Goal: Information Seeking & Learning: Learn about a topic

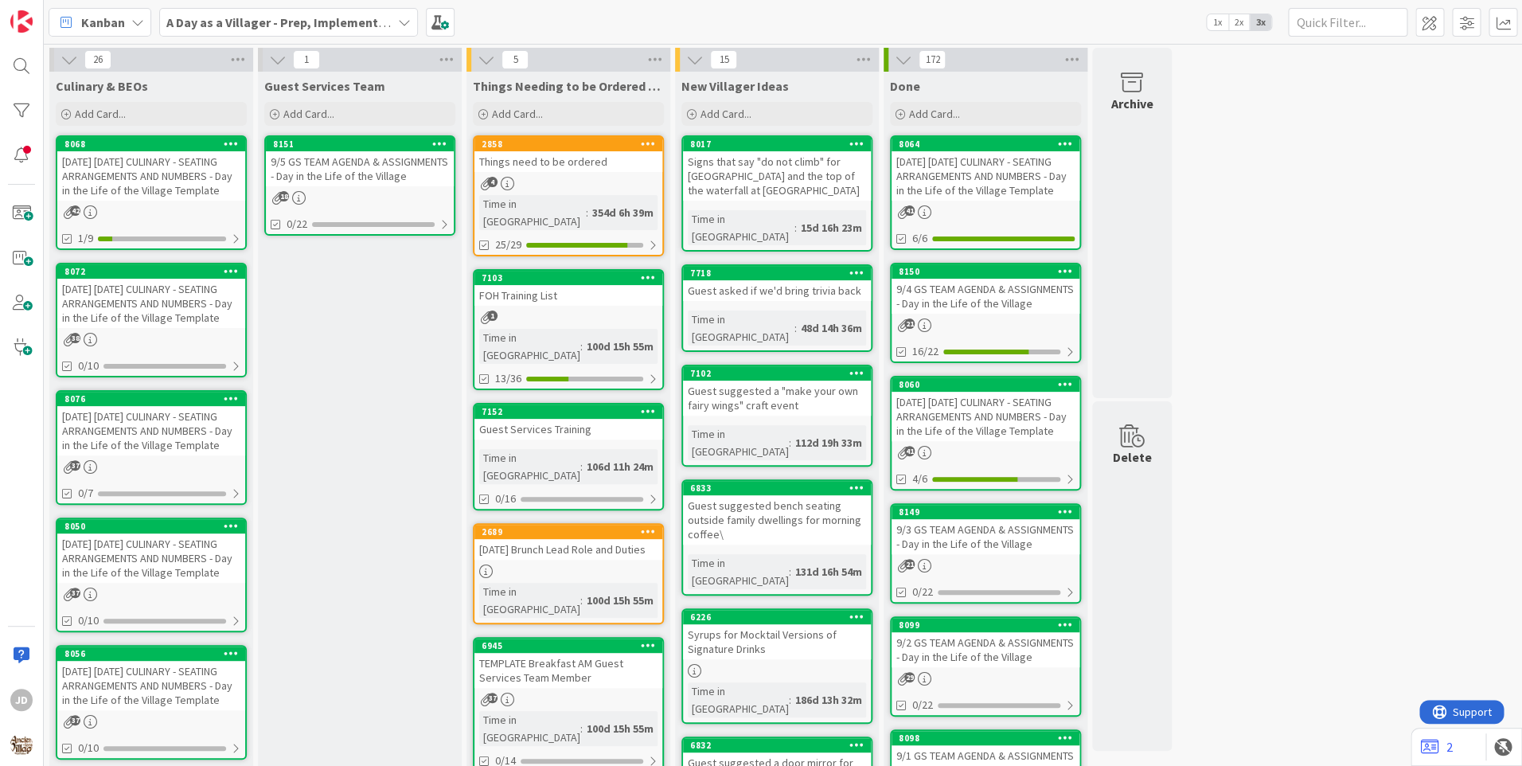
drag, startPoint x: 0, startPoint y: 0, endPoint x: 131, endPoint y: 302, distance: 329.0
click at [131, 302] on div "[DATE] [DATE] CULINARY - SEATING ARRANGEMENTS AND NUMBERS - Day in the Life of …" at bounding box center [151, 303] width 188 height 49
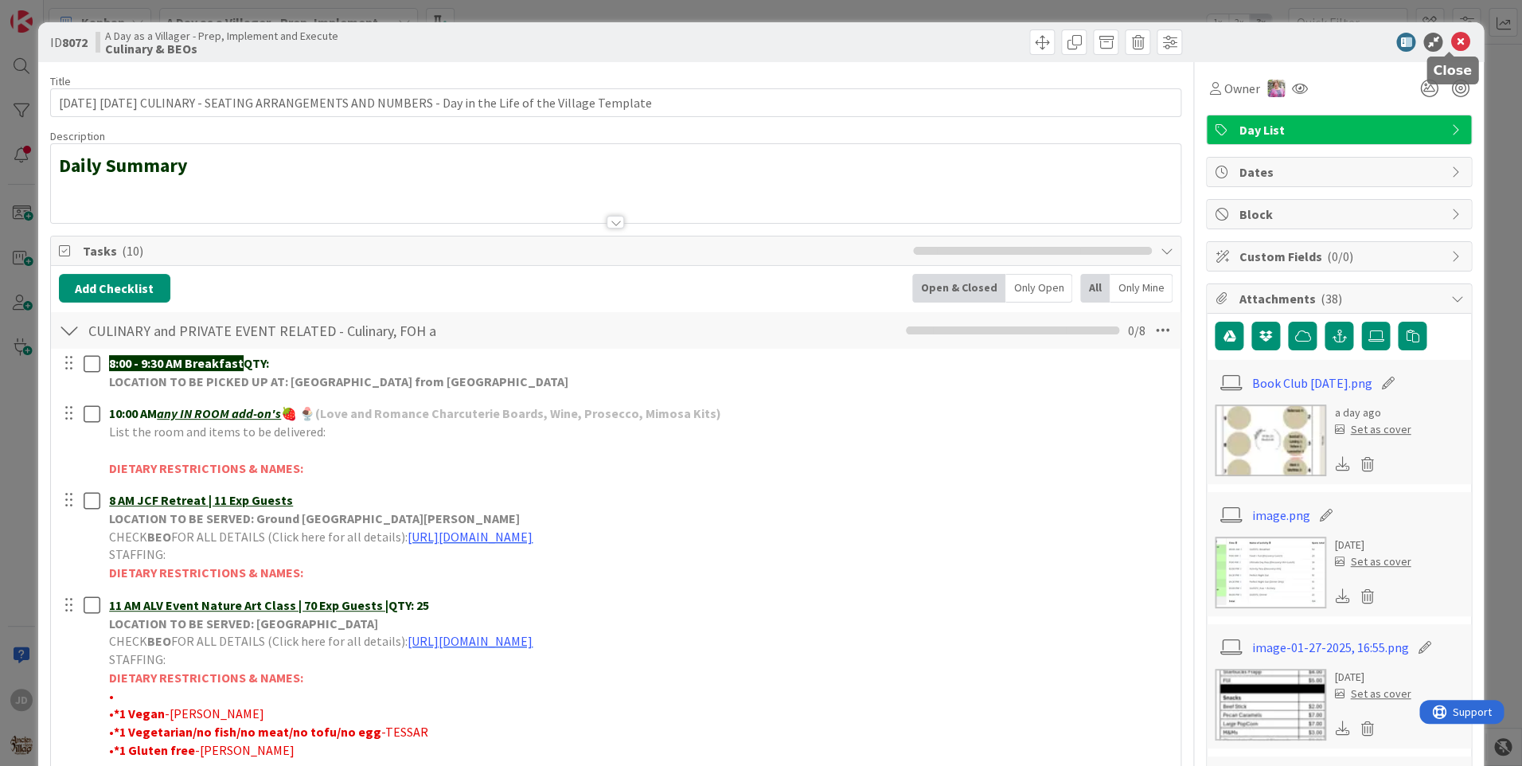
click at [1450, 42] on icon at bounding box center [1459, 42] width 19 height 19
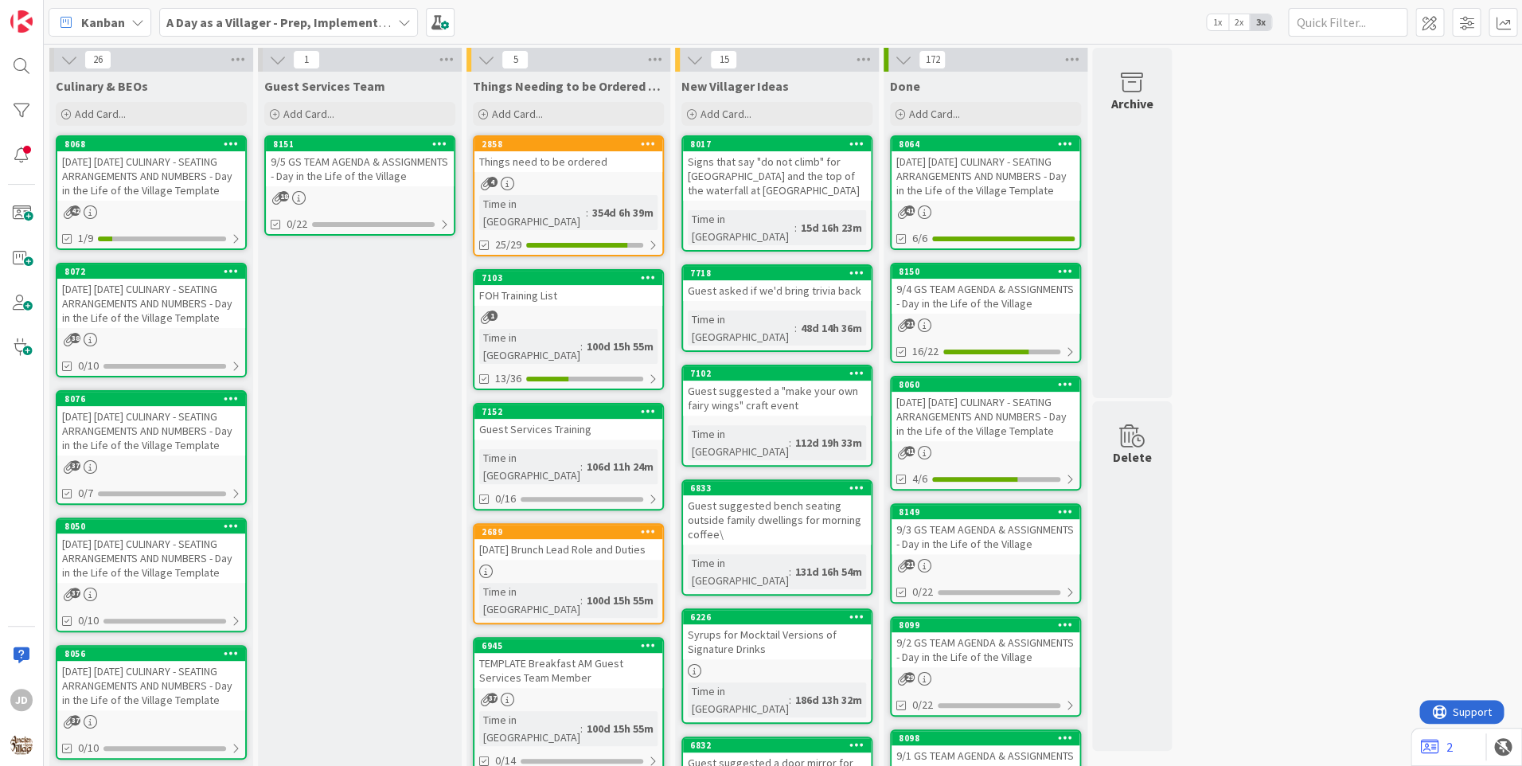
click at [168, 165] on div "[DATE] [DATE] CULINARY - SEATING ARRANGEMENTS AND NUMBERS - Day in the Life of …" at bounding box center [151, 175] width 188 height 49
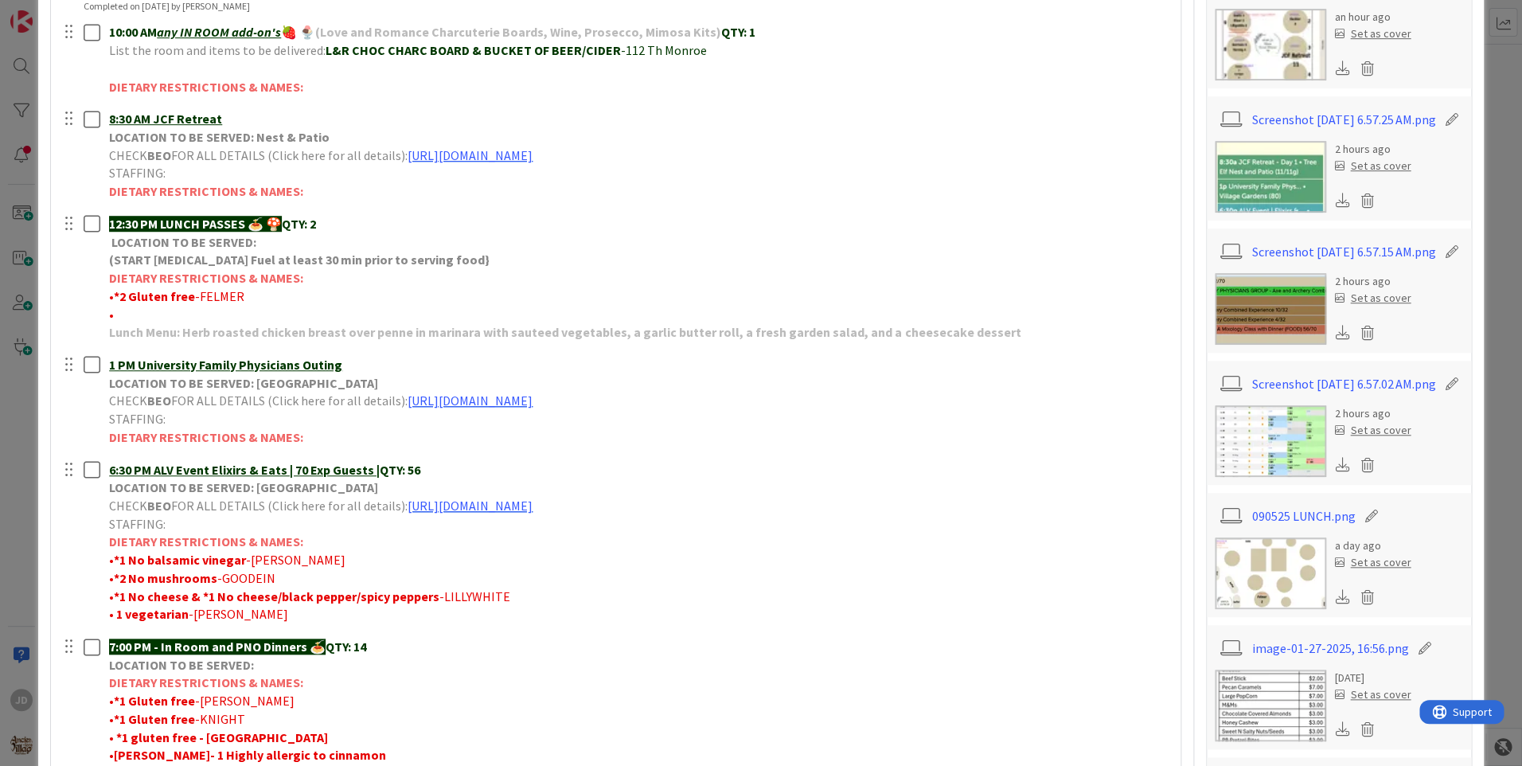
scroll to position [637, 0]
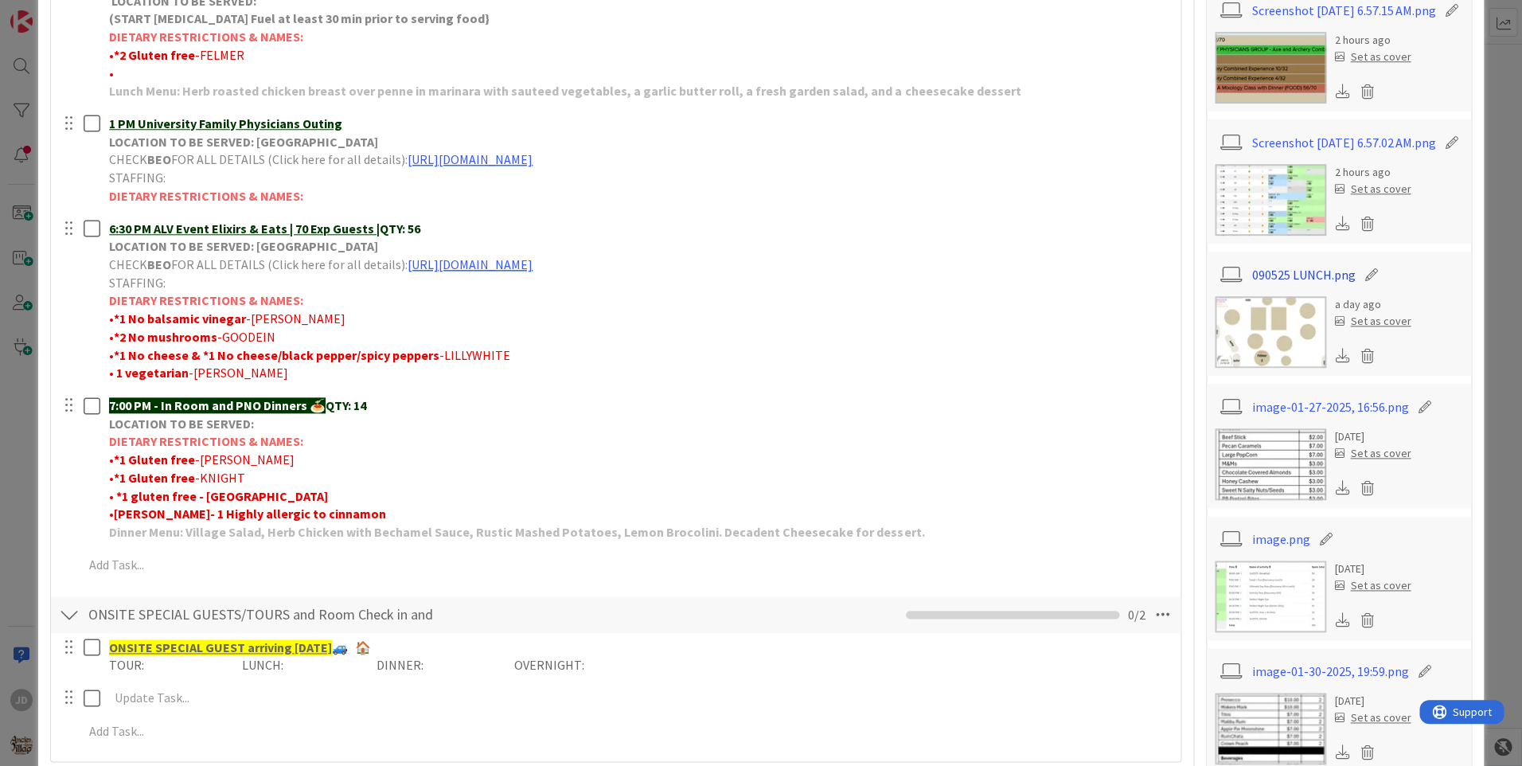
click at [1276, 284] on link "090525 LUNCH.png" at bounding box center [1303, 274] width 103 height 19
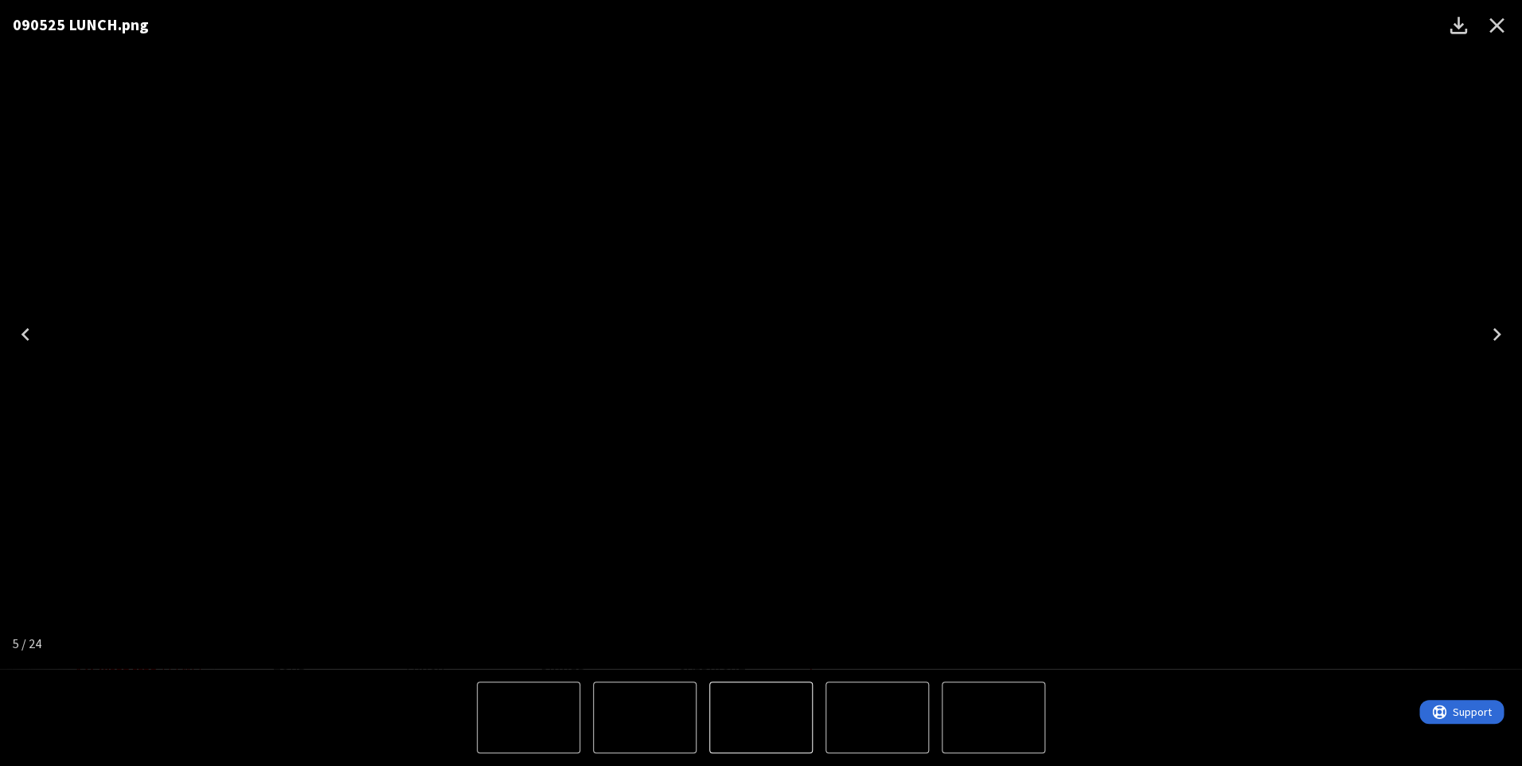
click at [1504, 16] on icon "Close" at bounding box center [1496, 25] width 25 height 25
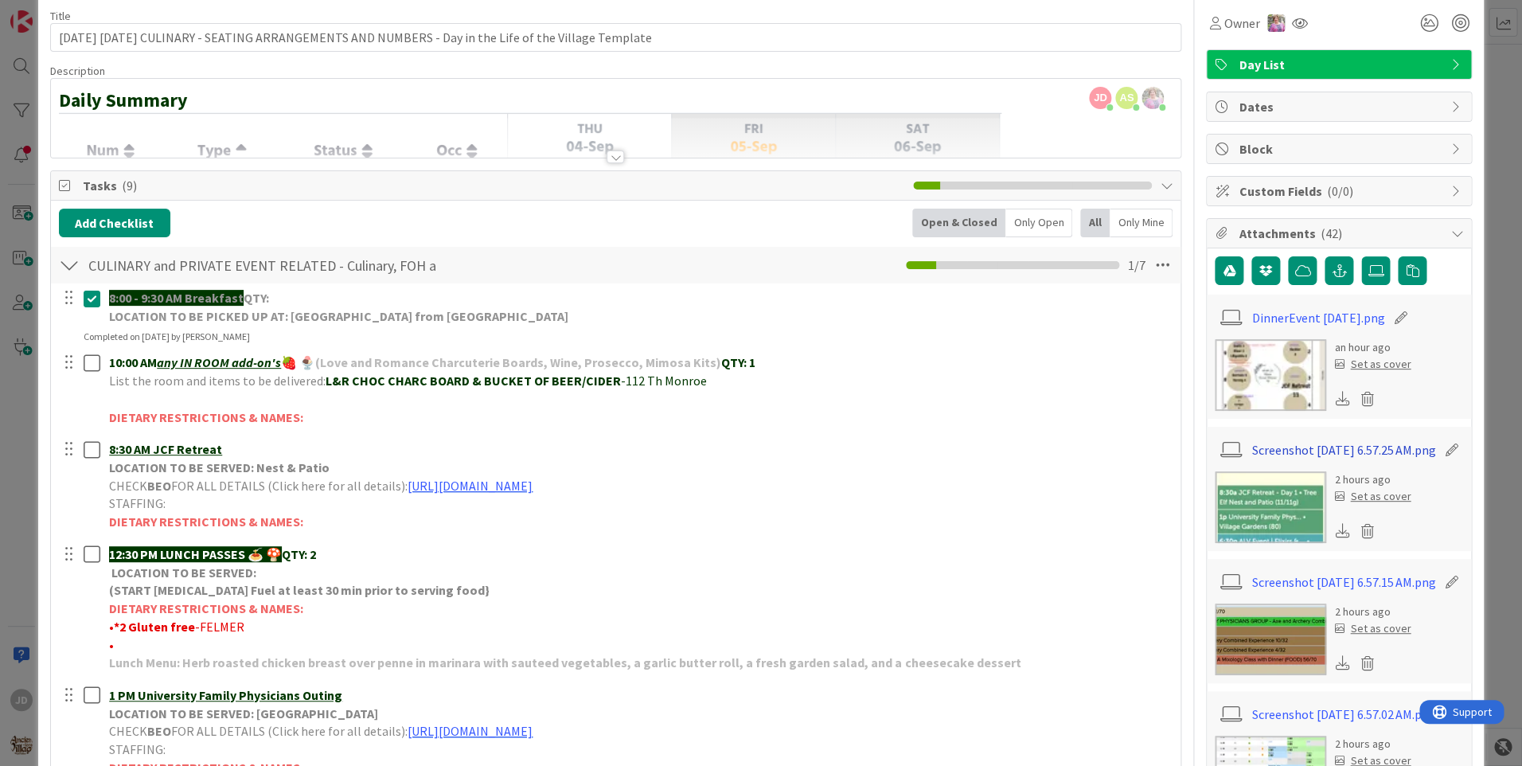
scroll to position [0, 0]
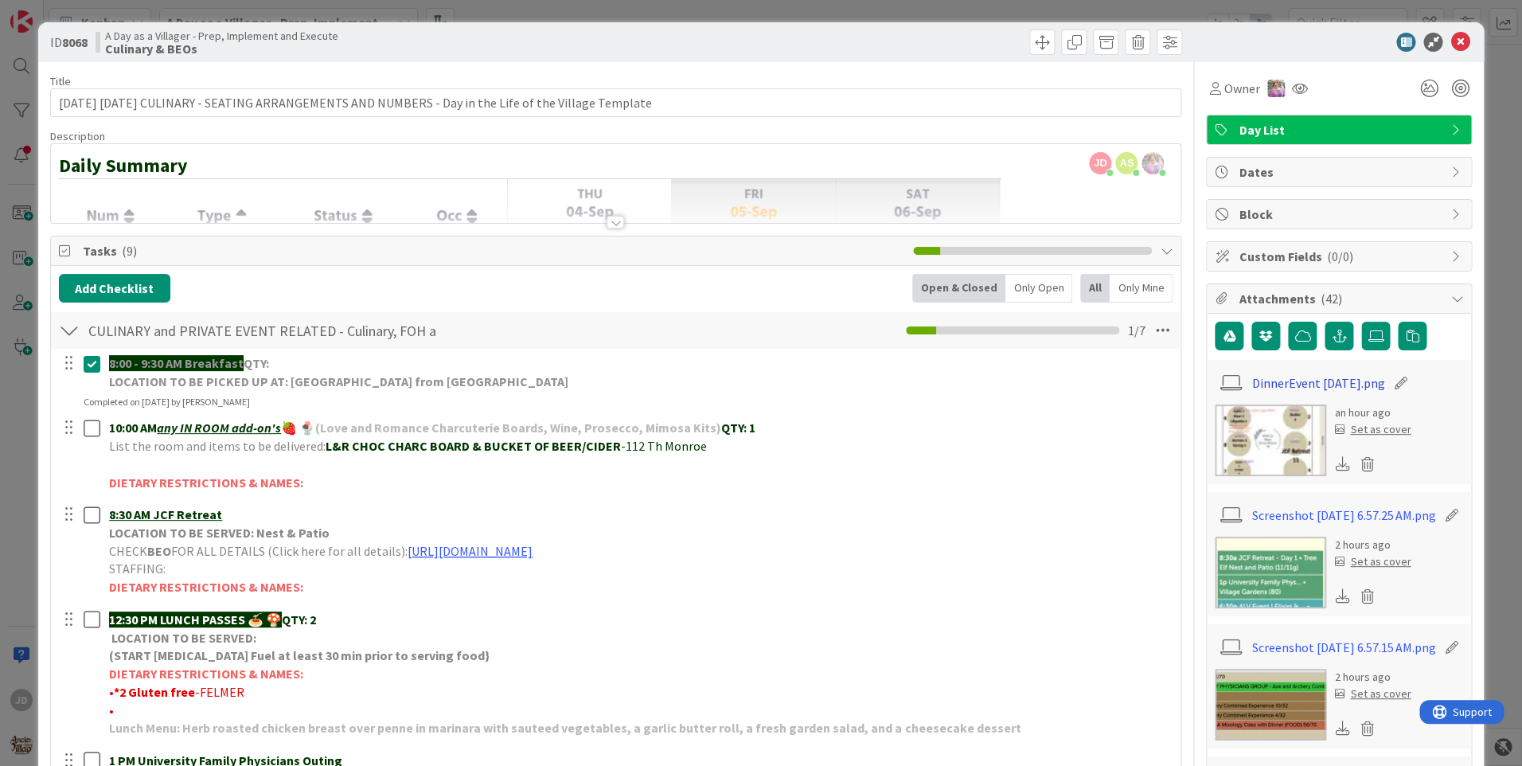
click at [1325, 374] on link "DinnerEvent [DATE].png" at bounding box center [1318, 382] width 133 height 19
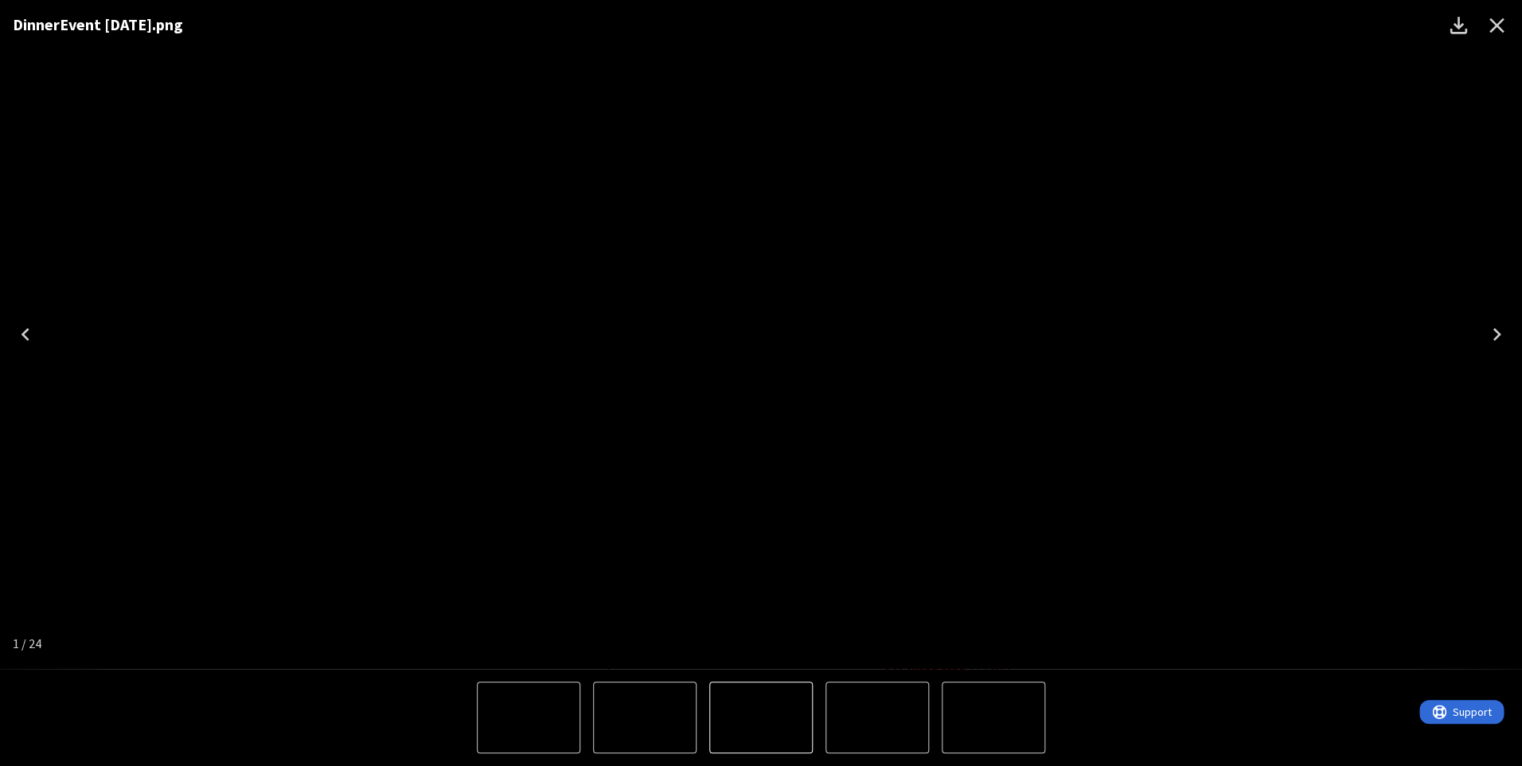
click at [1494, 25] on icon "Close" at bounding box center [1496, 25] width 15 height 15
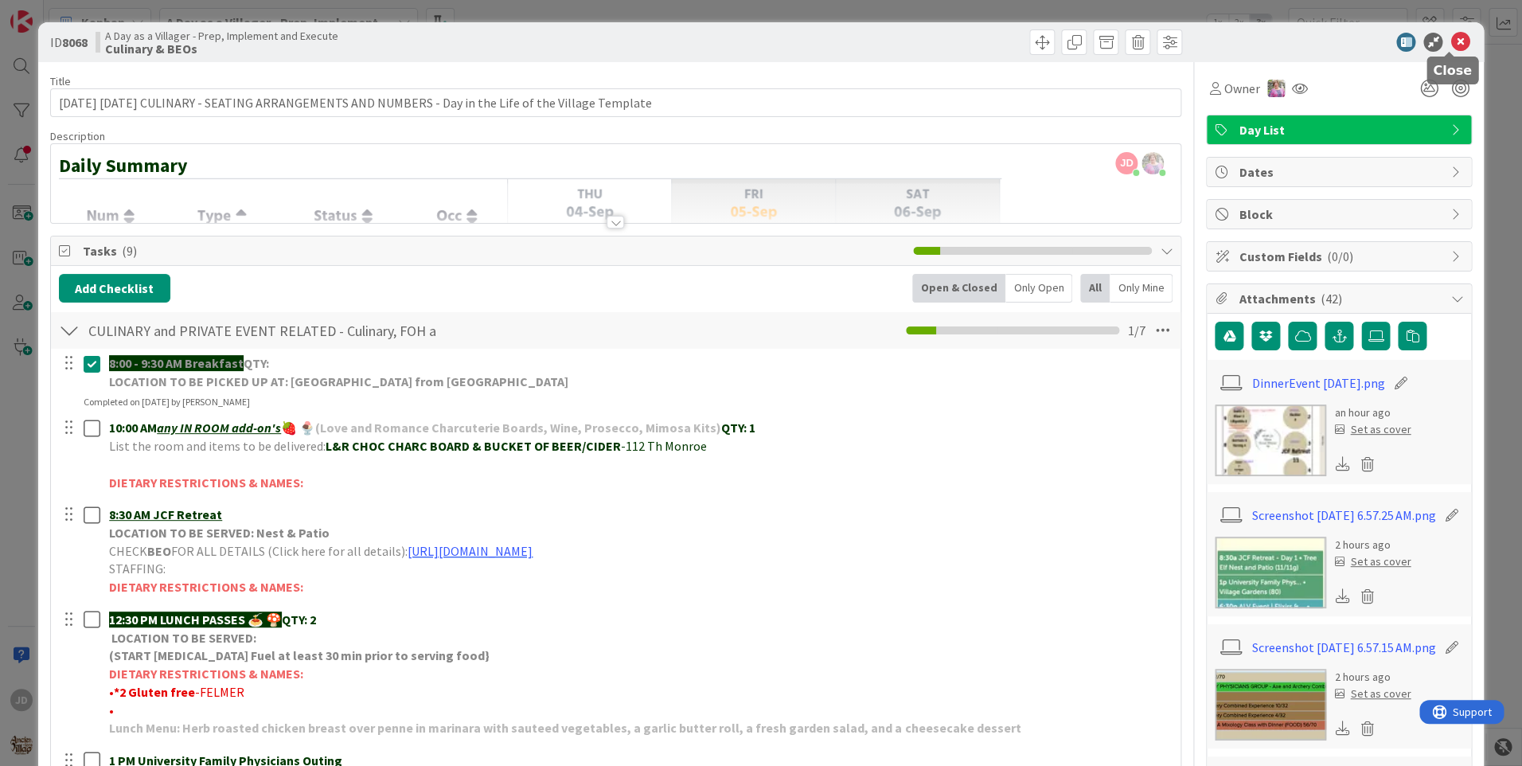
click at [1450, 37] on icon at bounding box center [1459, 42] width 19 height 19
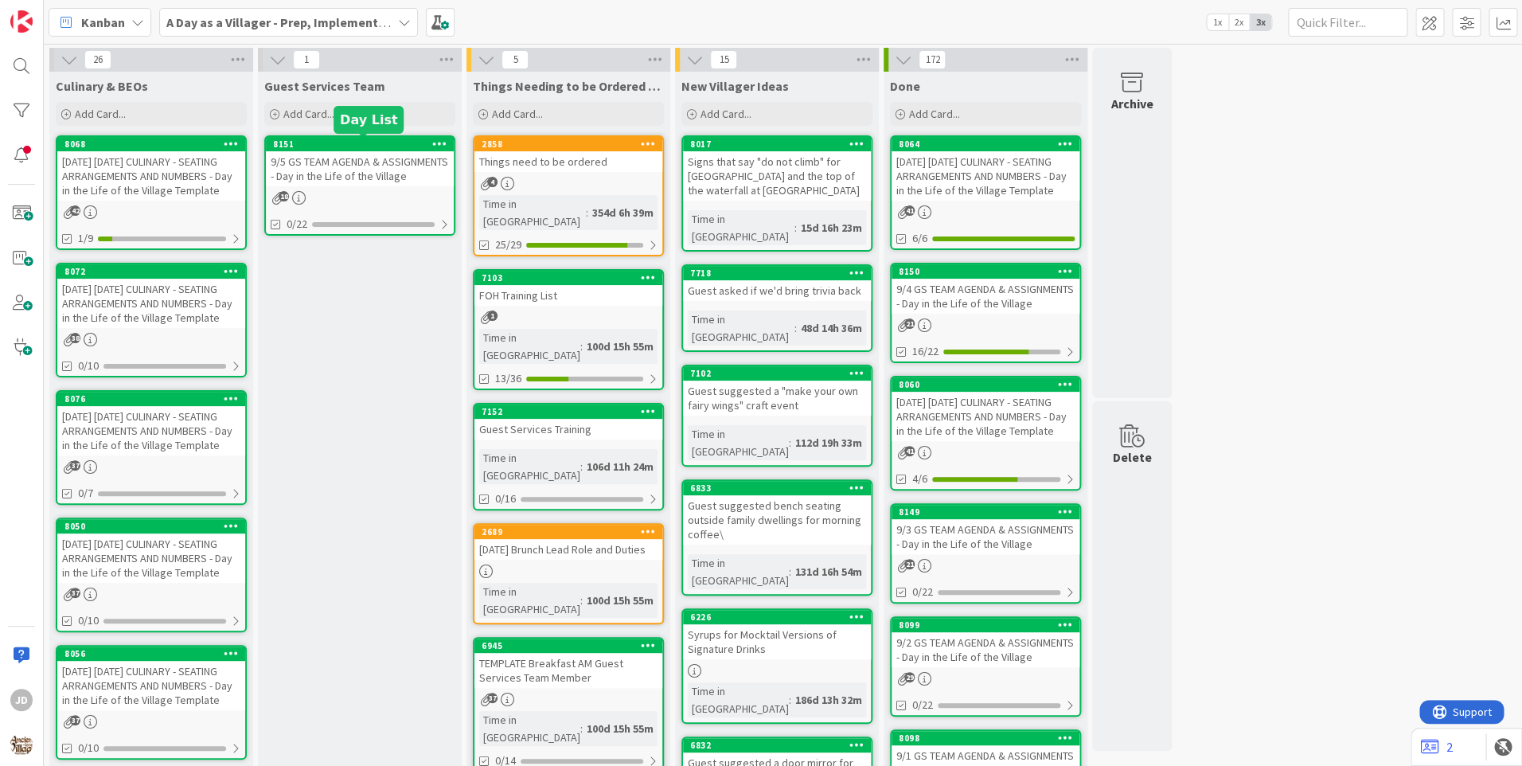
click at [388, 152] on div "9/5 GS TEAM AGENDA & ASSIGNMENTS - Day in the Life of the Village" at bounding box center [360, 168] width 188 height 35
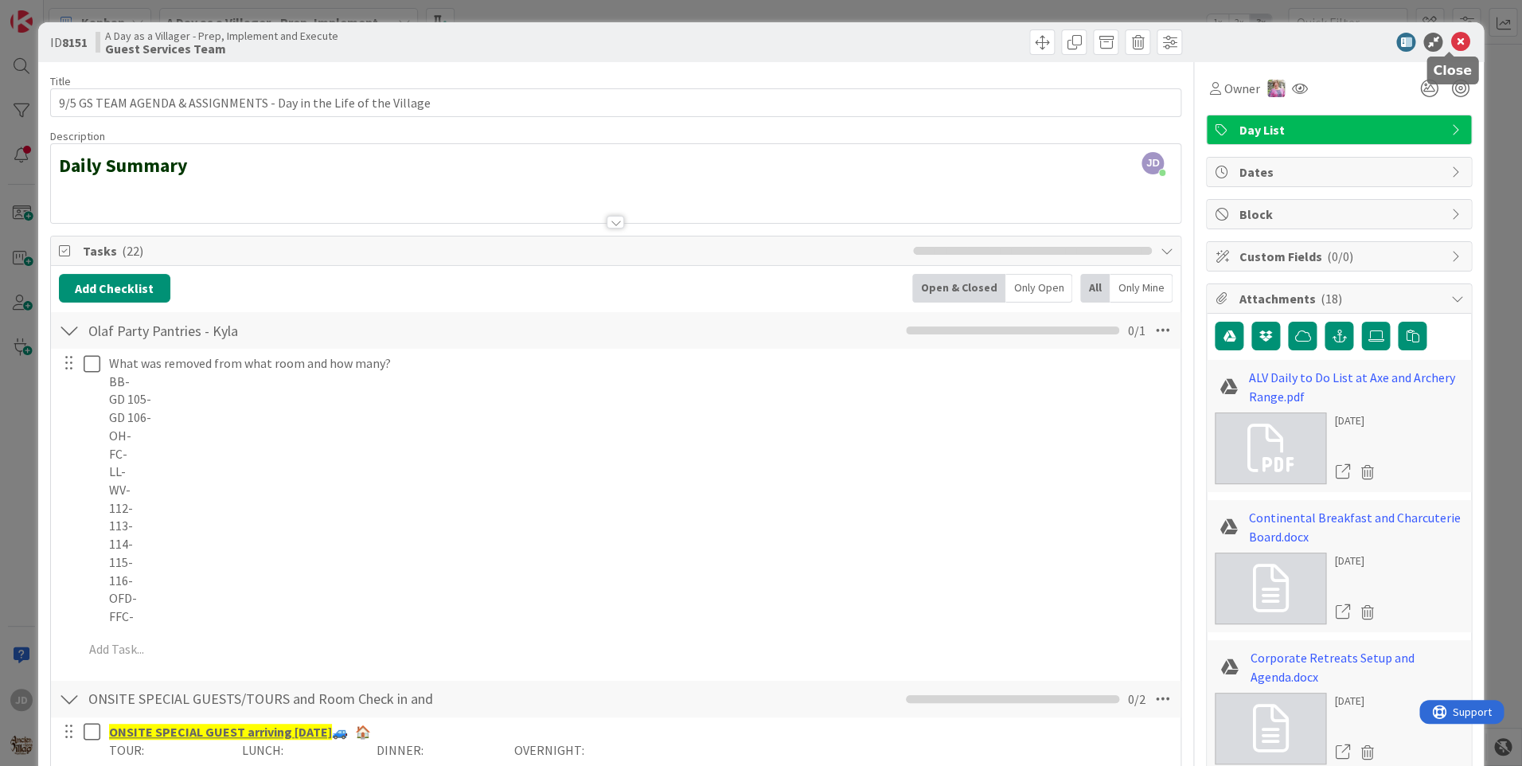
click at [1450, 40] on icon at bounding box center [1459, 42] width 19 height 19
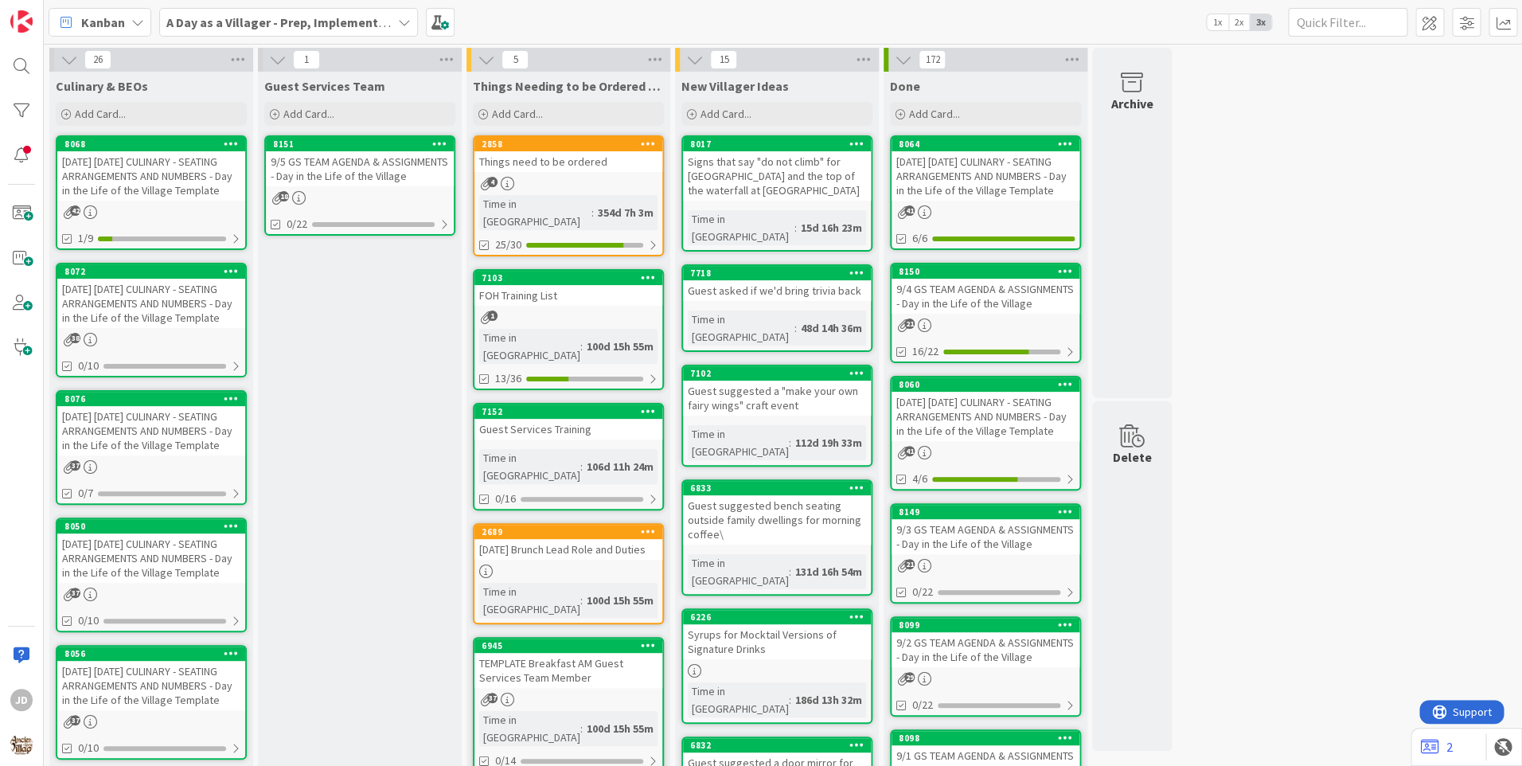
click at [546, 160] on div "Things need to be ordered" at bounding box center [568, 161] width 188 height 21
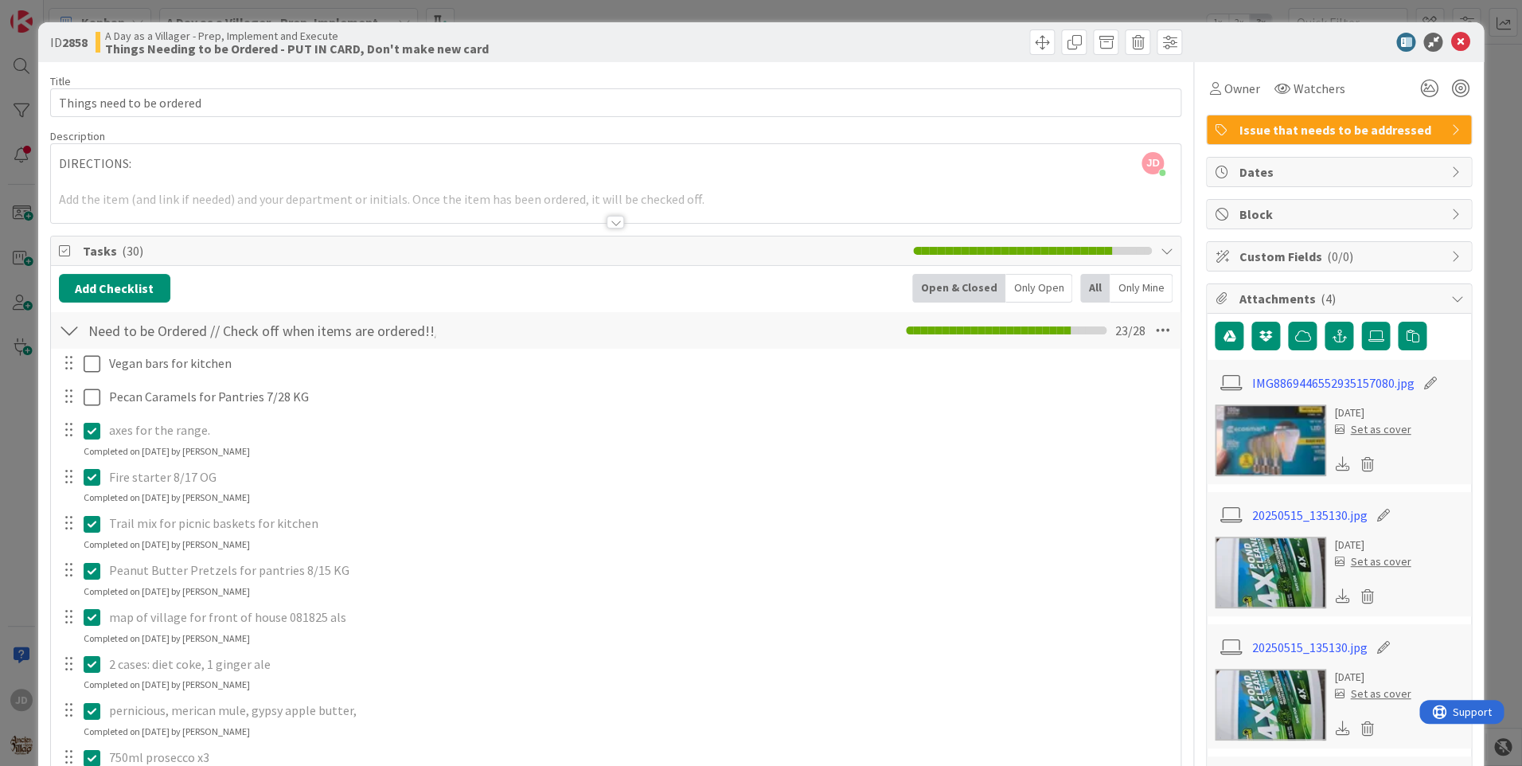
click at [608, 221] on div at bounding box center [616, 222] width 18 height 13
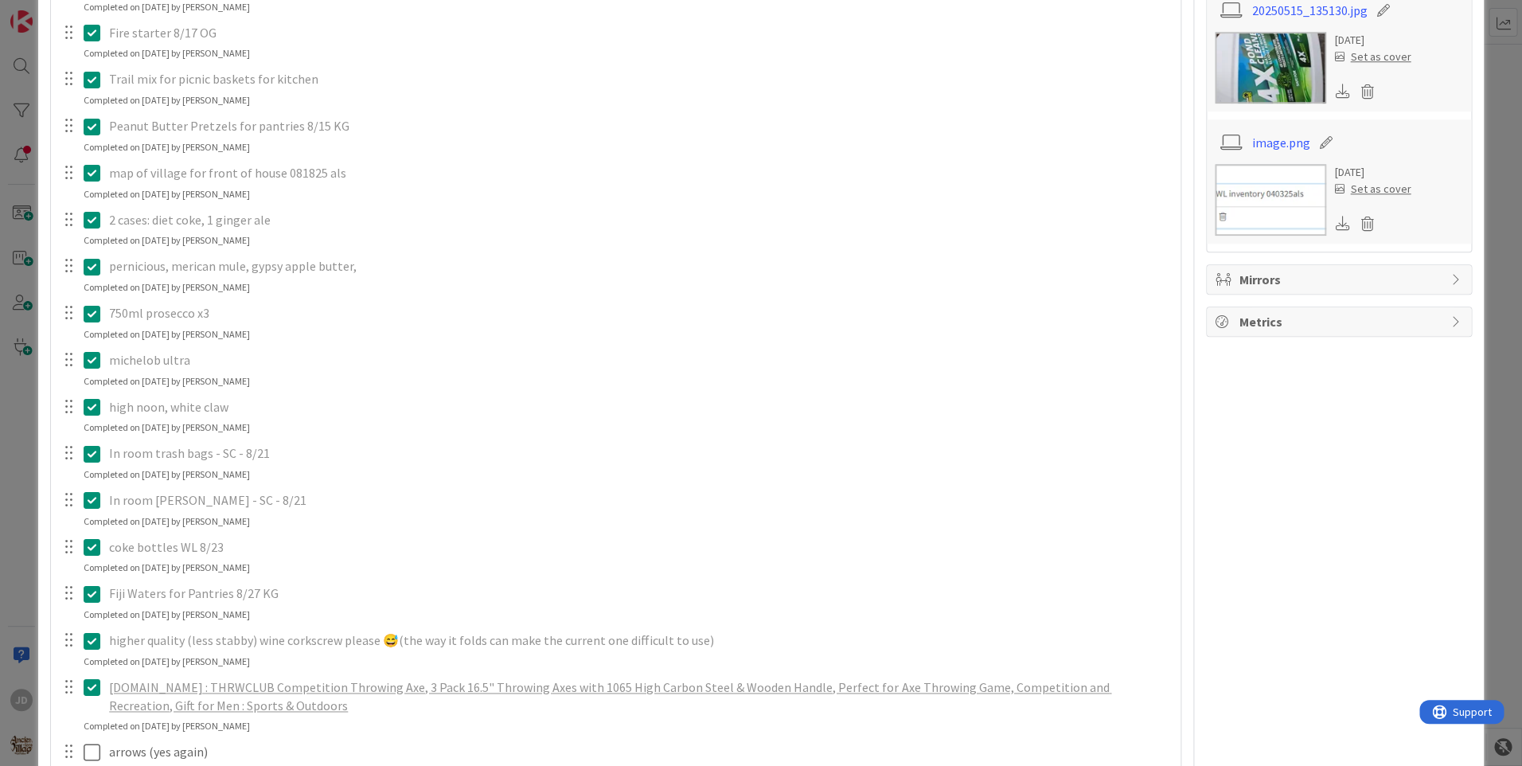
scroll to position [557, 0]
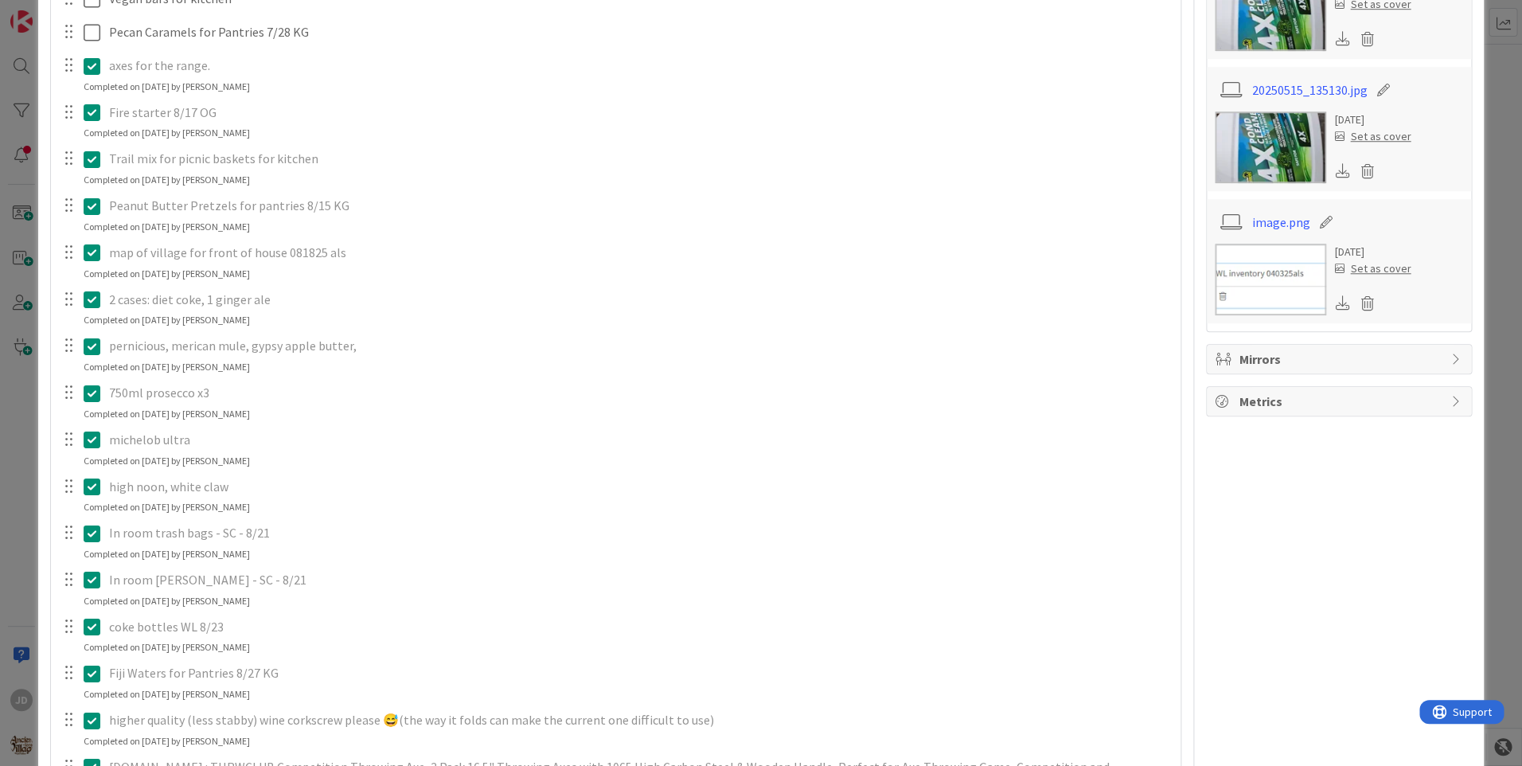
click at [276, 207] on p "Peanut Butter Pretzels for pantries 8/15 KG" at bounding box center [639, 206] width 1060 height 18
click at [87, 204] on icon at bounding box center [92, 206] width 17 height 19
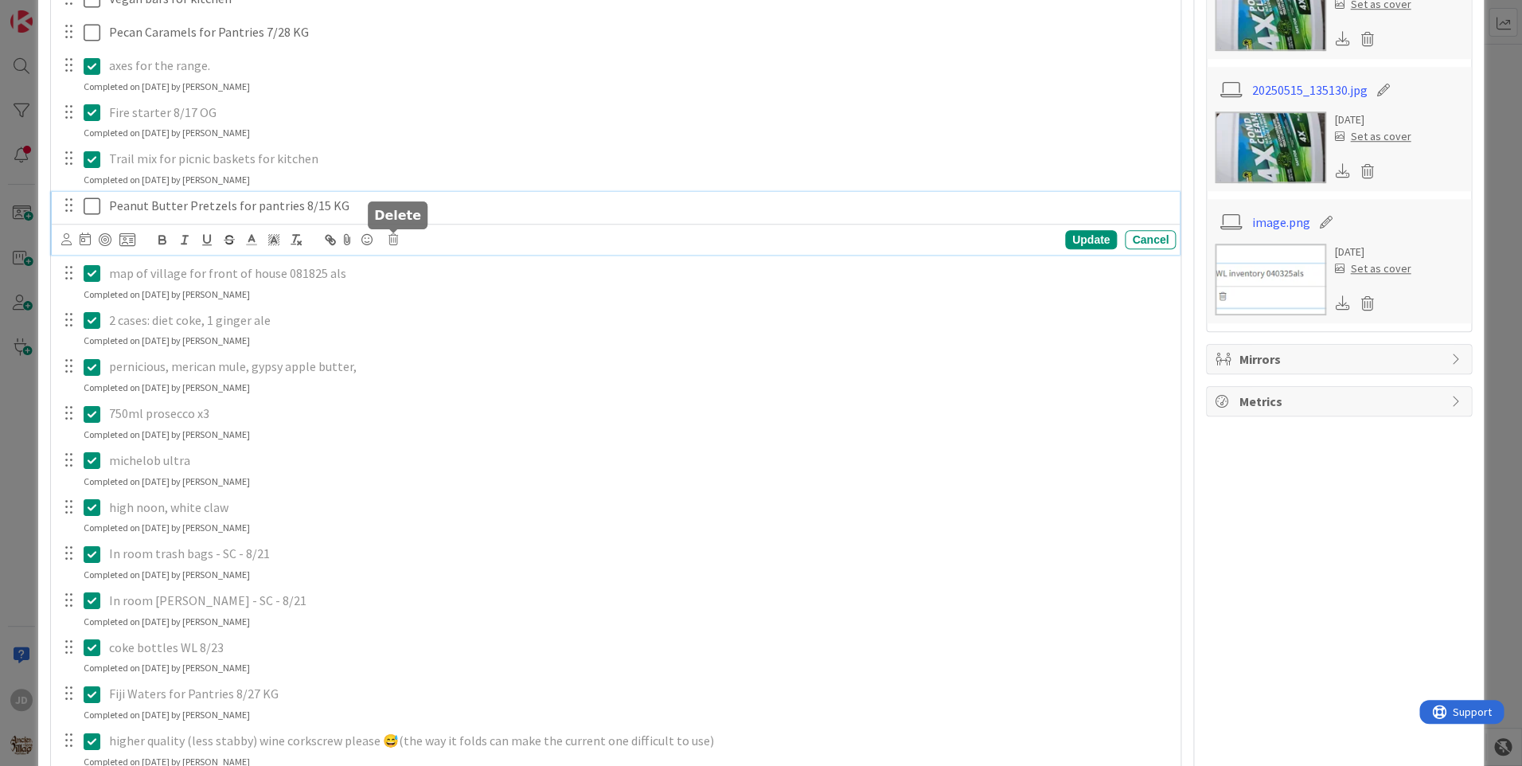
click at [396, 236] on icon at bounding box center [393, 239] width 10 height 11
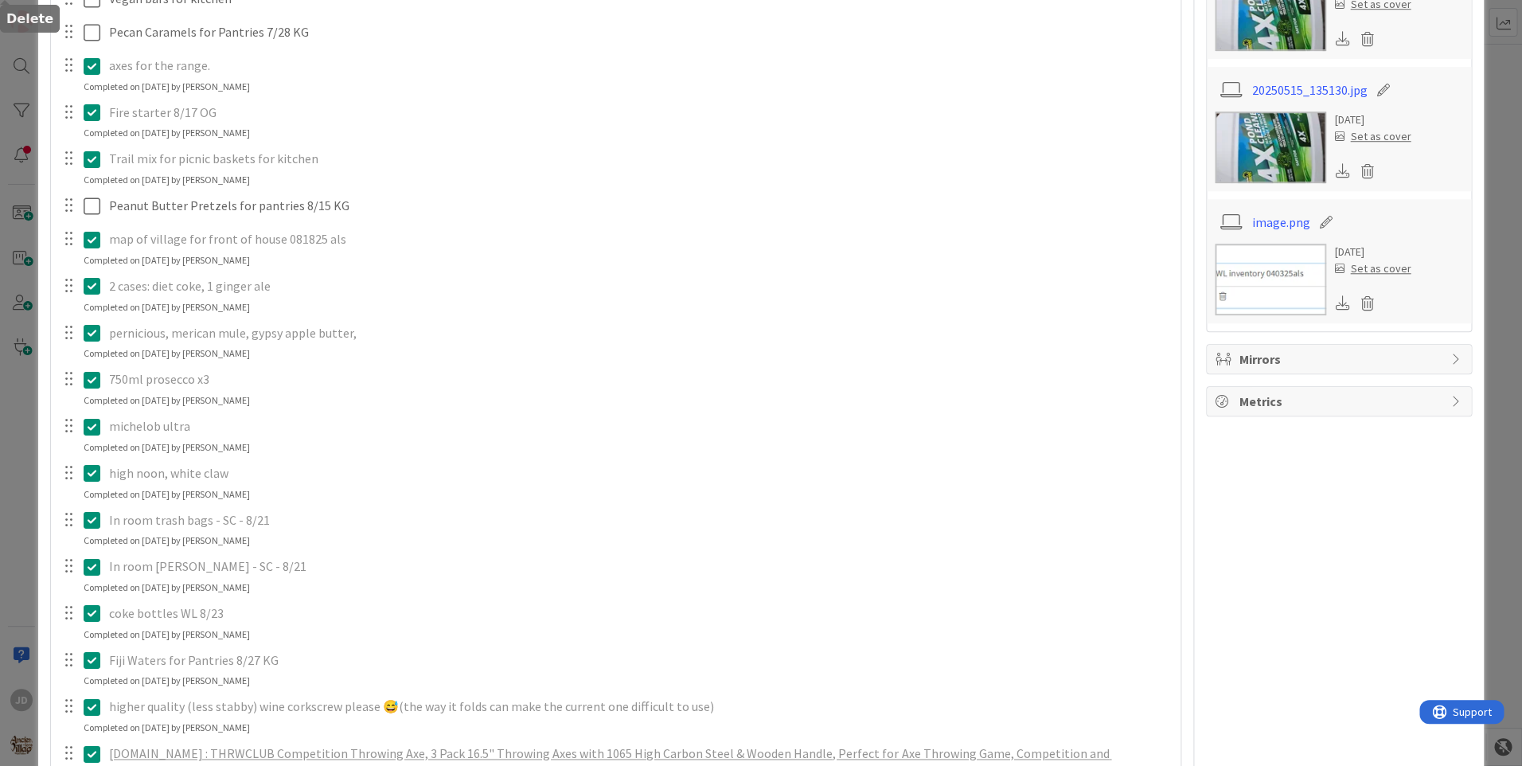
click at [439, 316] on div "Vegan bars for kitchen Update Cancel Pecan Caramels for Pantries 7/28 KG Update…" at bounding box center [616, 625] width 1114 height 1282
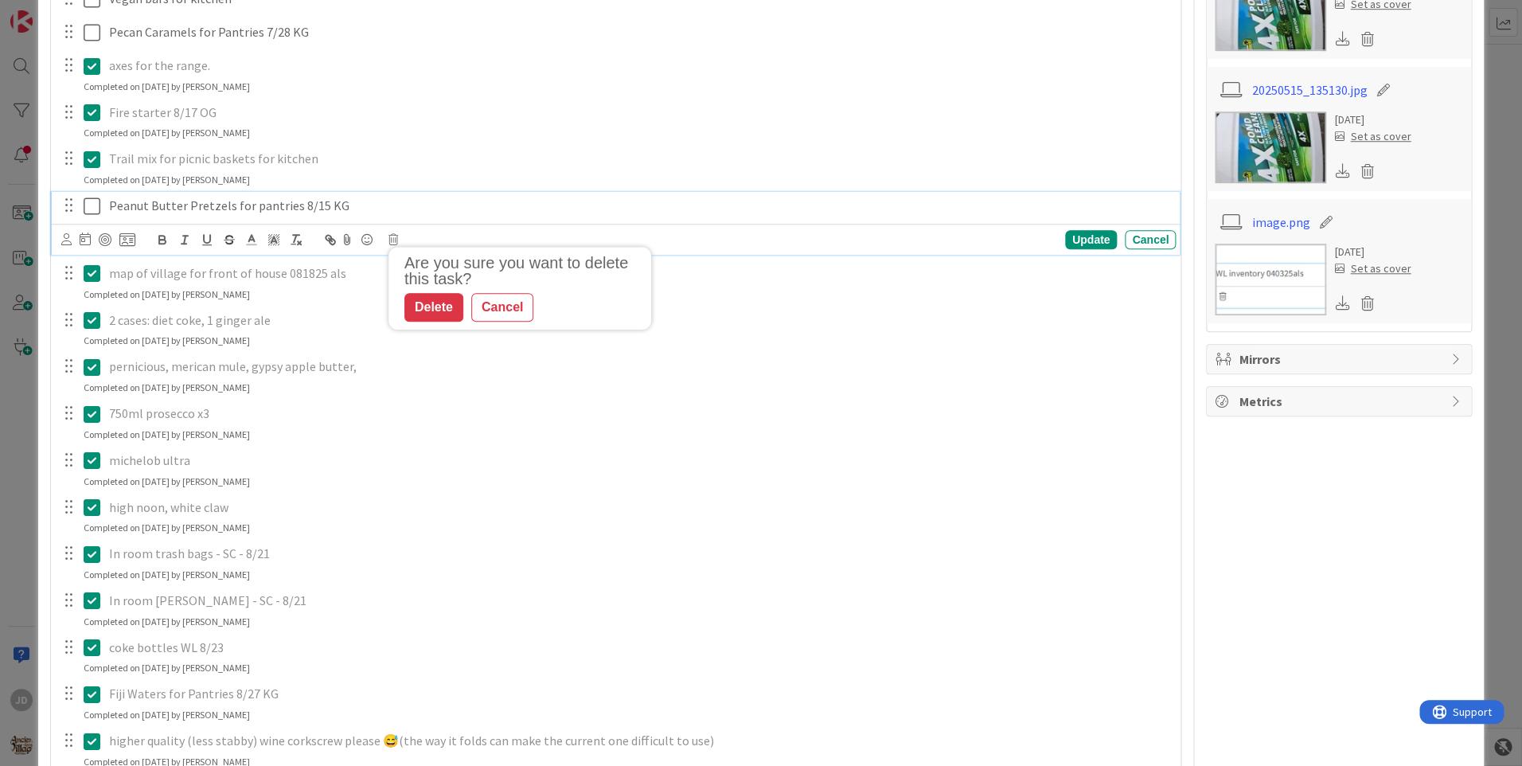
click at [209, 209] on p "Peanut Butter Pretzels for pantries 8/15 KG" at bounding box center [639, 206] width 1060 height 18
click at [396, 242] on icon at bounding box center [393, 239] width 10 height 11
click at [439, 314] on div "Delete" at bounding box center [433, 307] width 59 height 29
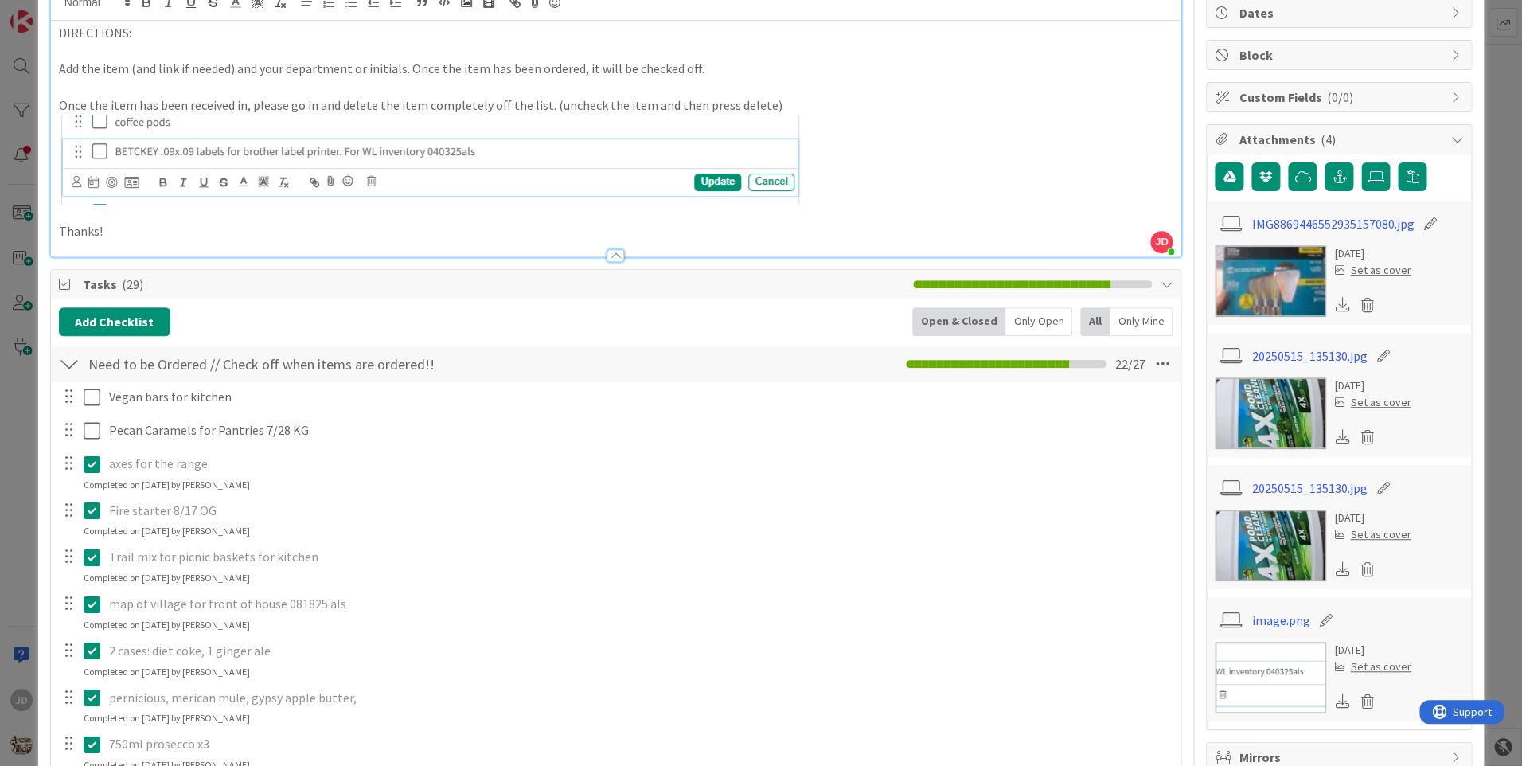
scroll to position [0, 0]
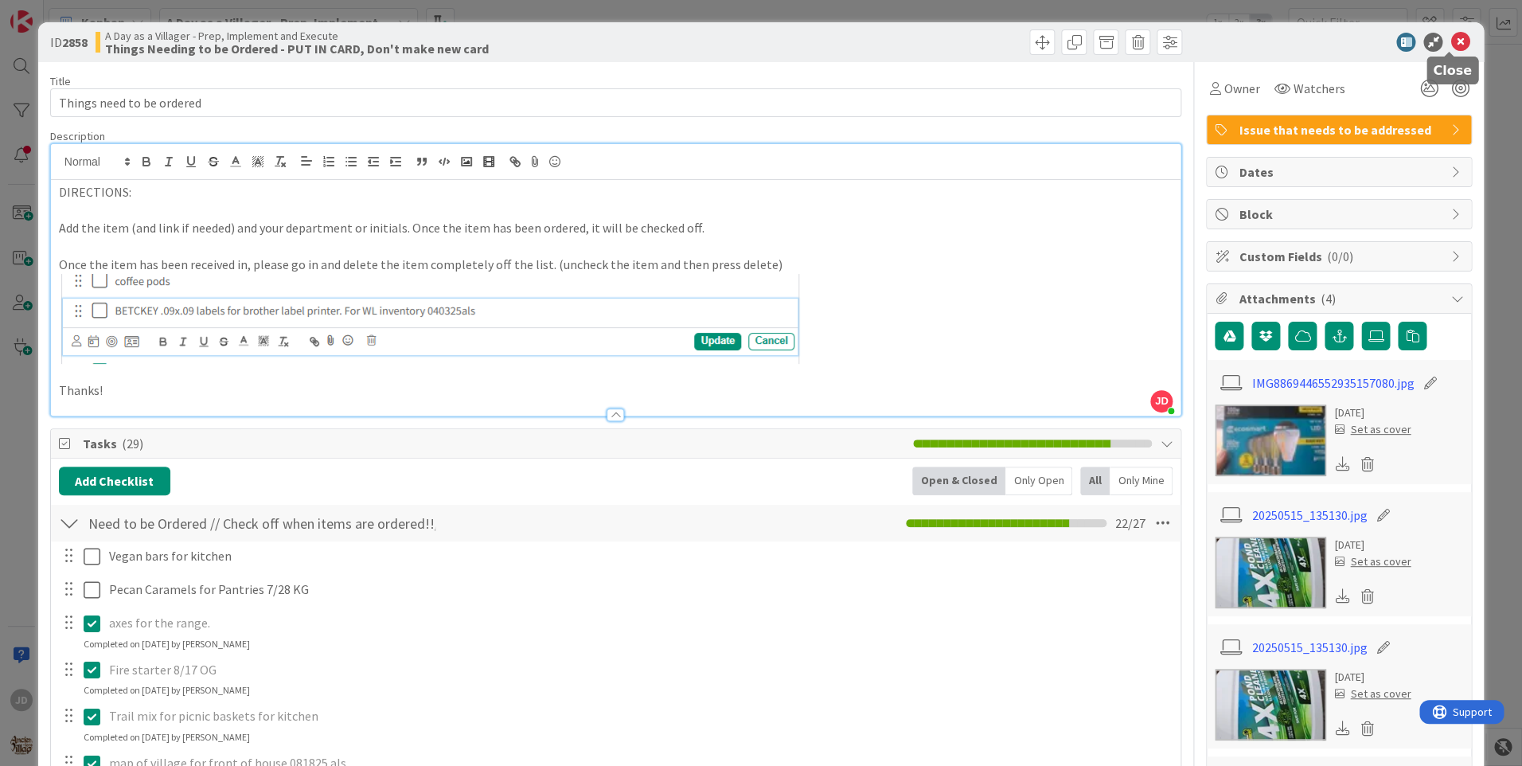
click at [1450, 44] on icon at bounding box center [1459, 42] width 19 height 19
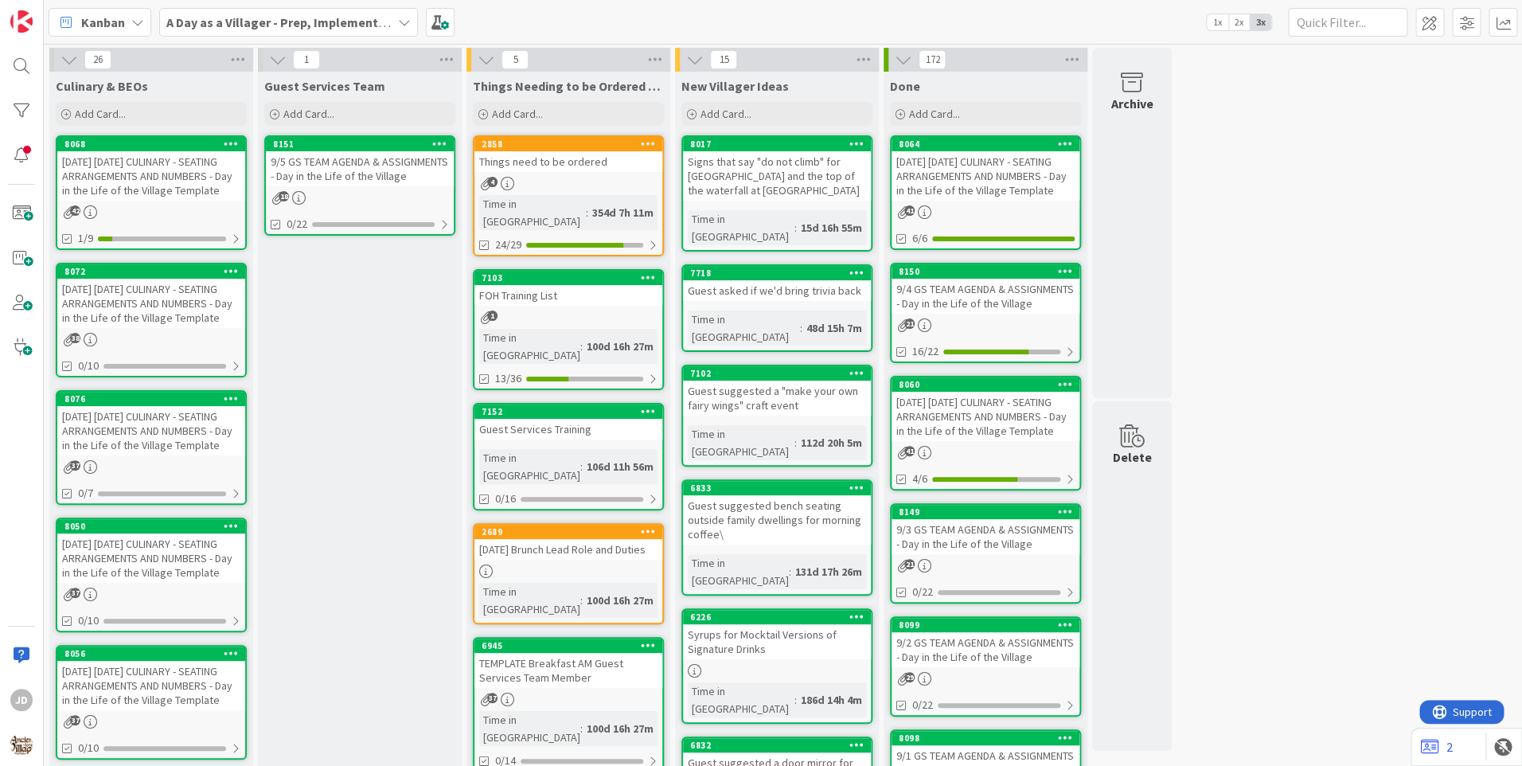
click at [653, 10] on div "Kanban A Day as a Villager - Prep, Implement and Execute 1x 2x 3x" at bounding box center [783, 22] width 1478 height 44
click at [209, 161] on div "[DATE] [DATE] CULINARY - SEATING ARRANGEMENTS AND NUMBERS - Day in the Life of …" at bounding box center [151, 175] width 188 height 49
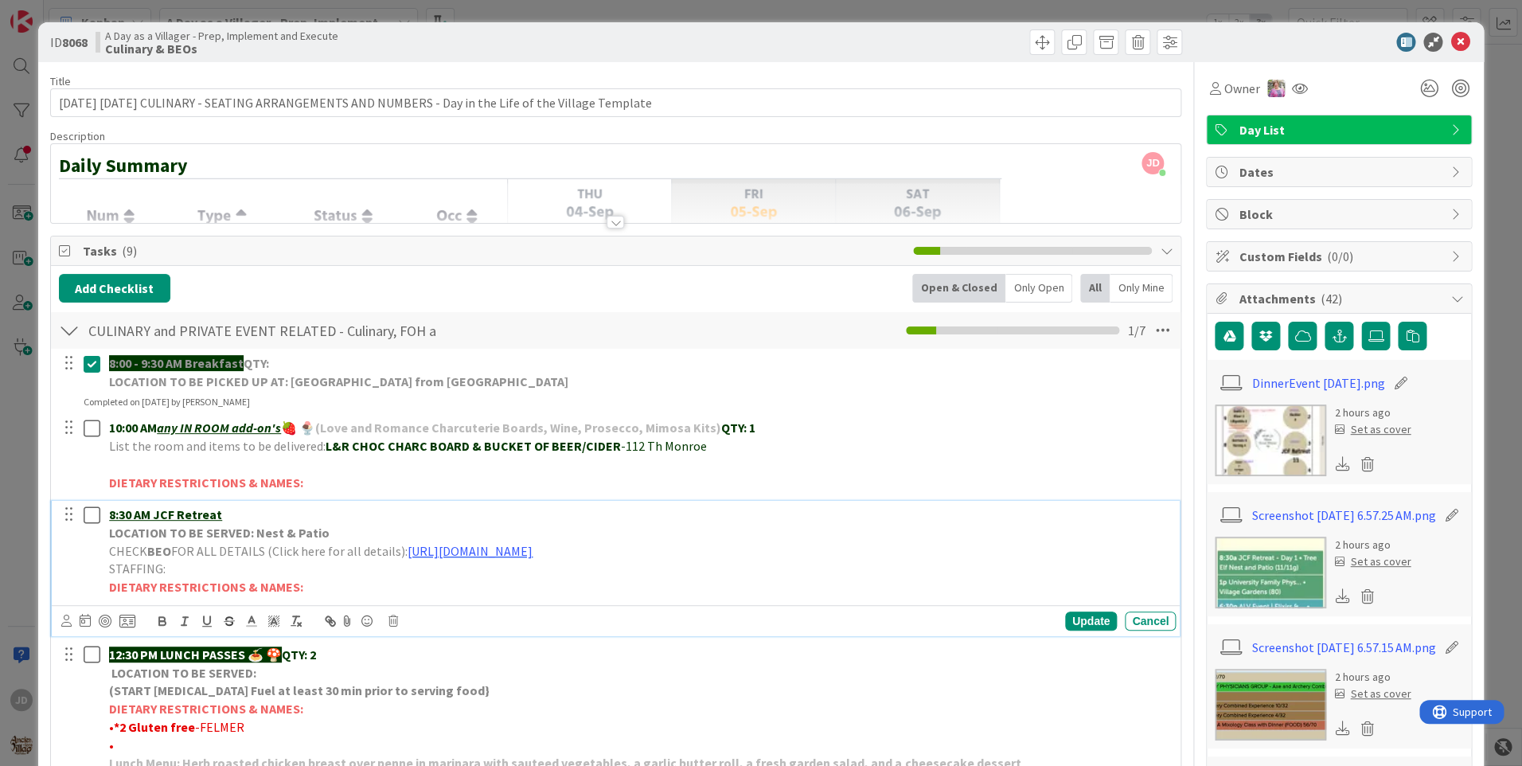
click at [470, 564] on p "STAFFING:" at bounding box center [639, 569] width 1060 height 18
click at [489, 547] on link "[URL][DOMAIN_NAME]" at bounding box center [470, 551] width 125 height 16
click at [556, 578] on link "[URL][DOMAIN_NAME]" at bounding box center [599, 582] width 109 height 21
click at [1450, 37] on icon at bounding box center [1459, 42] width 19 height 19
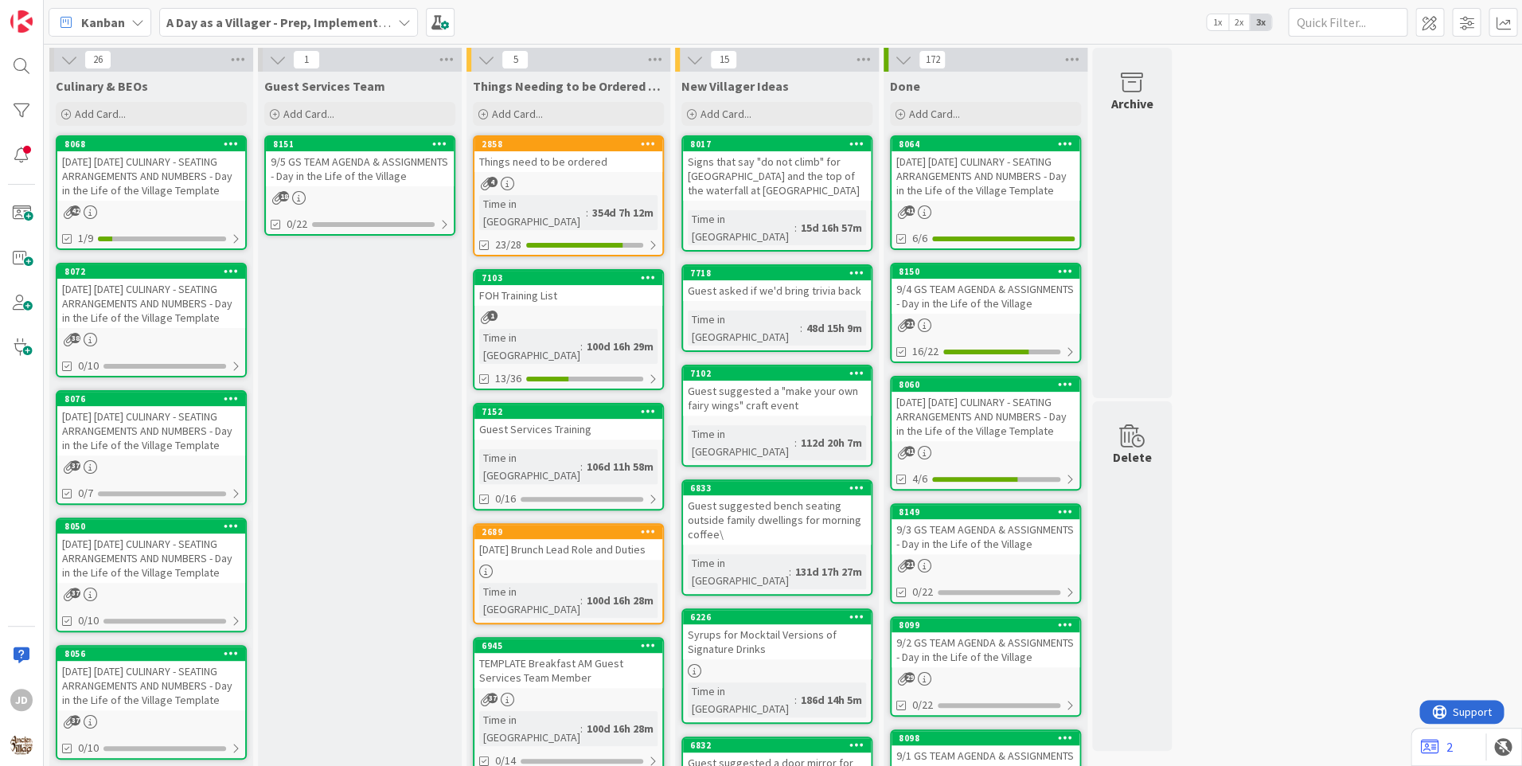
click at [385, 169] on div "9/5 GS TEAM AGENDA & ASSIGNMENTS - Day in the Life of the Village" at bounding box center [360, 168] width 188 height 35
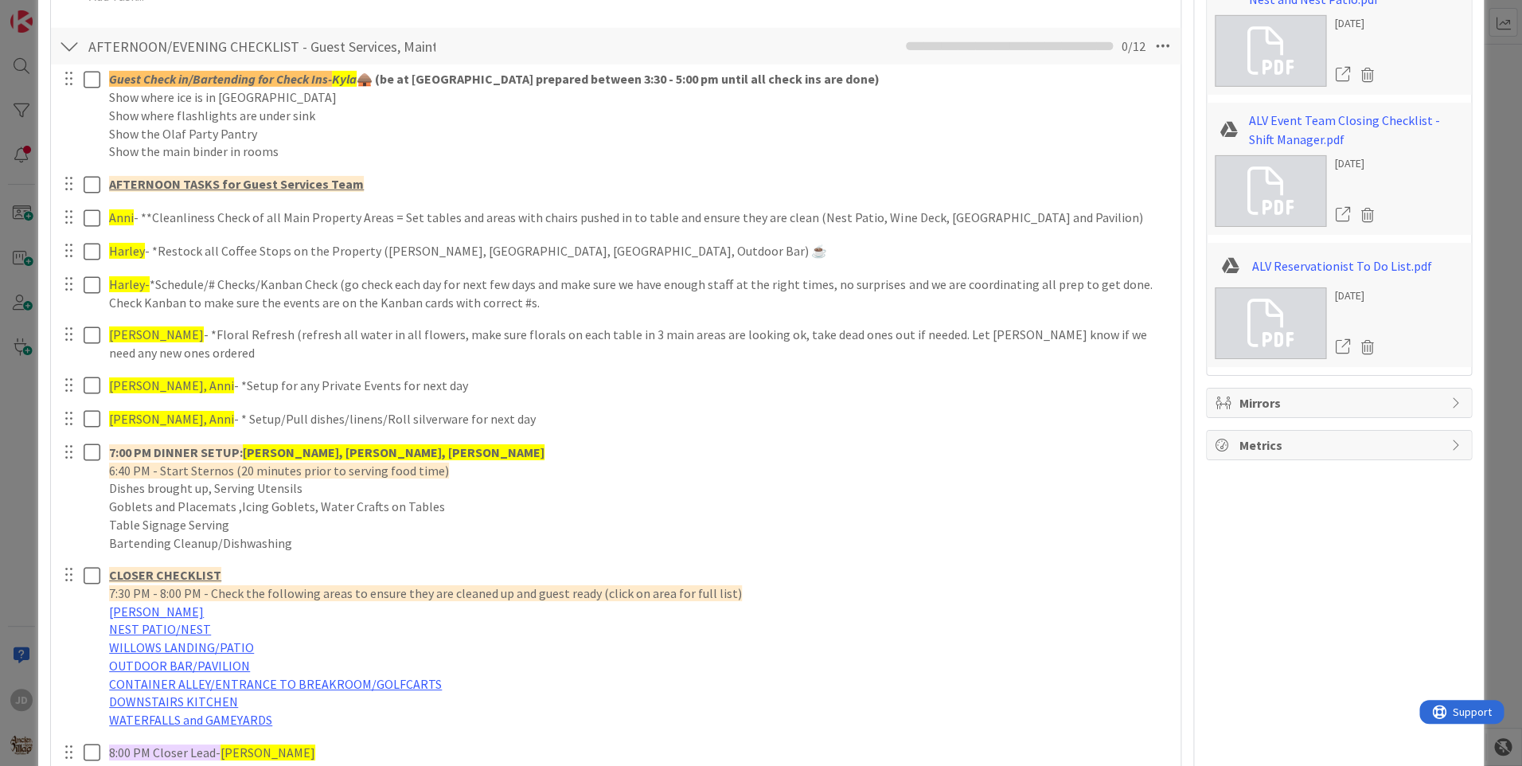
scroll to position [2546, 0]
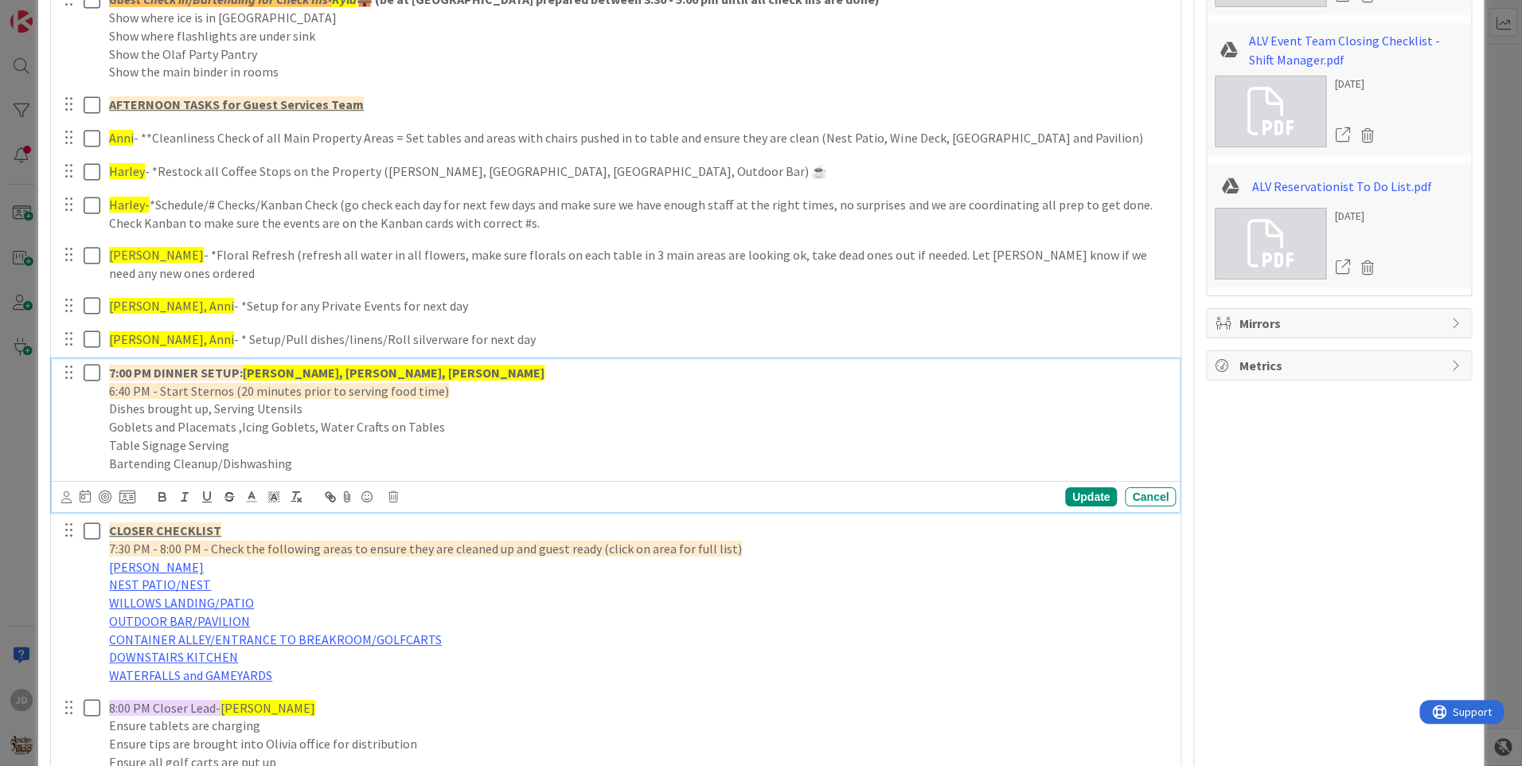
click at [396, 364] on p "7:00 PM DINNER SETUP: [PERSON_NAME], [PERSON_NAME], [PERSON_NAME]" at bounding box center [639, 373] width 1060 height 18
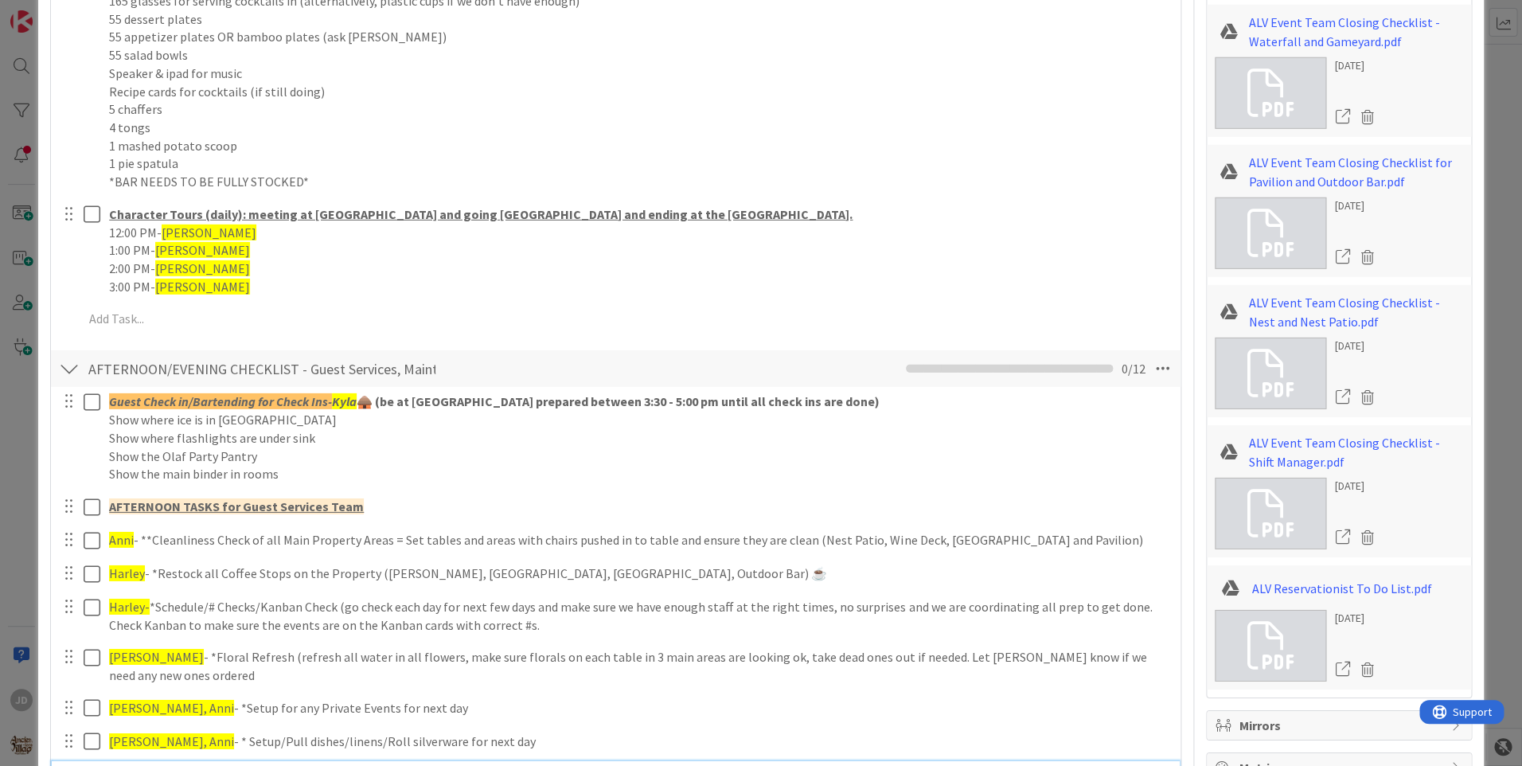
scroll to position [2463, 0]
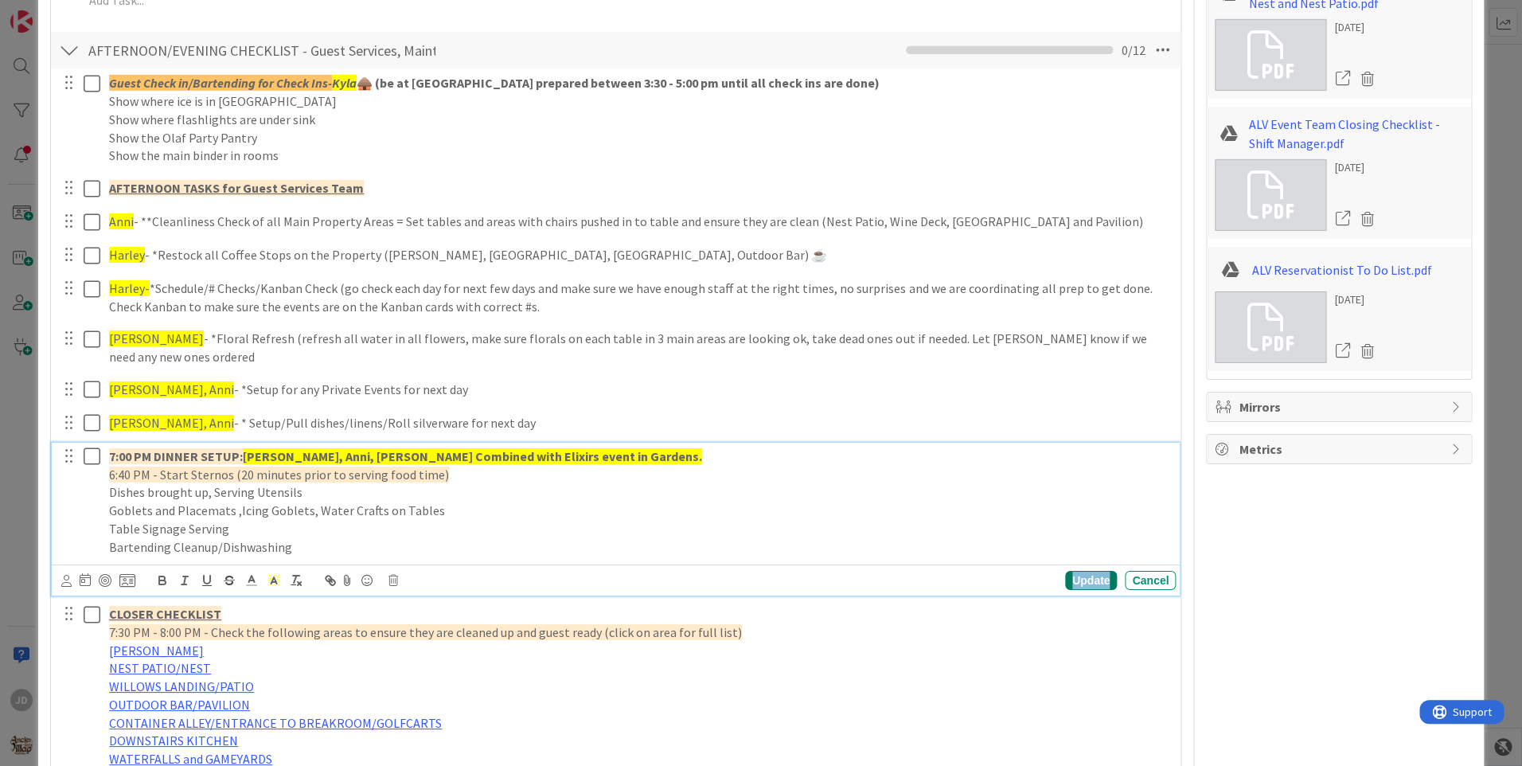
click at [1066, 571] on div "Update" at bounding box center [1091, 580] width 52 height 19
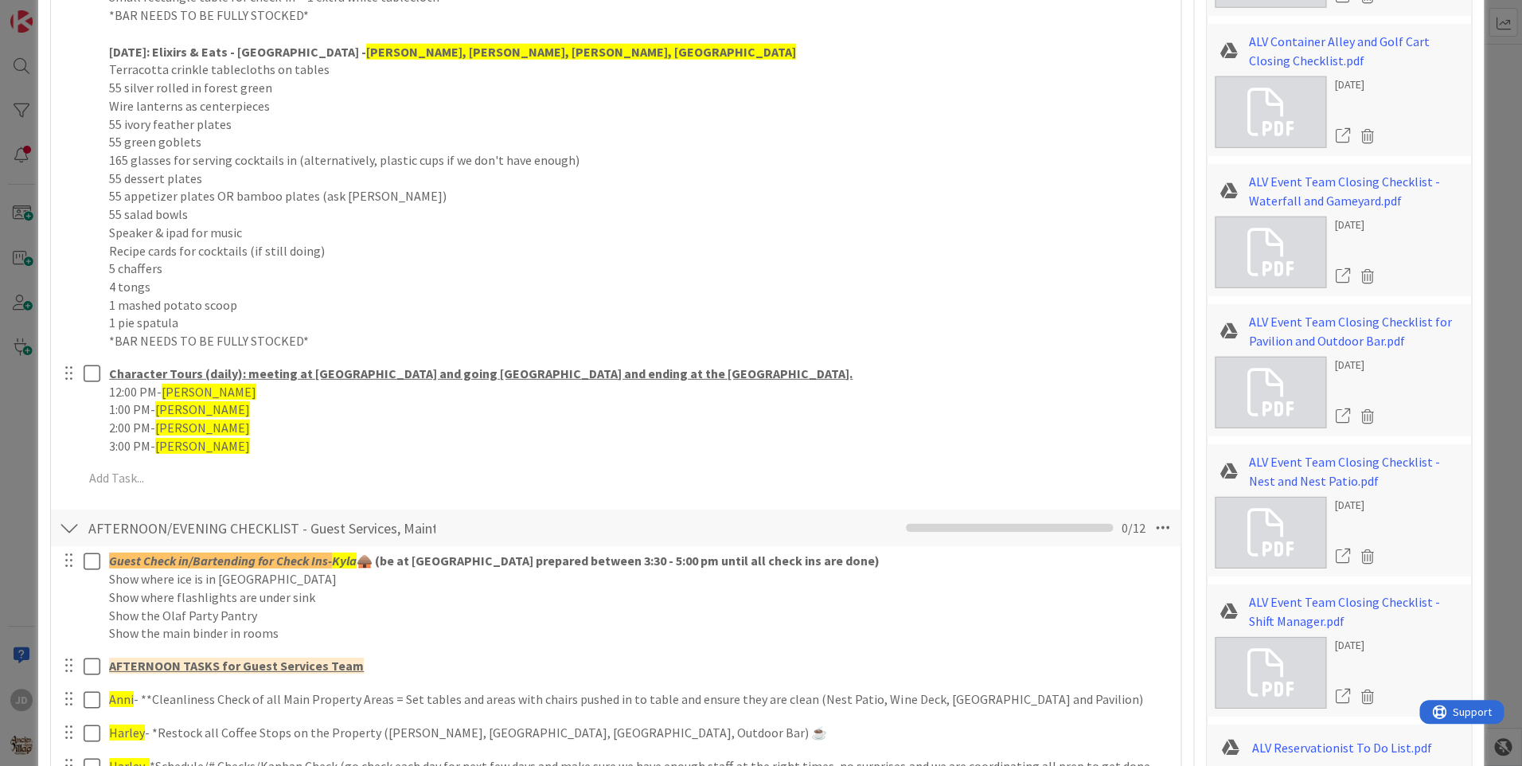
scroll to position [1826, 0]
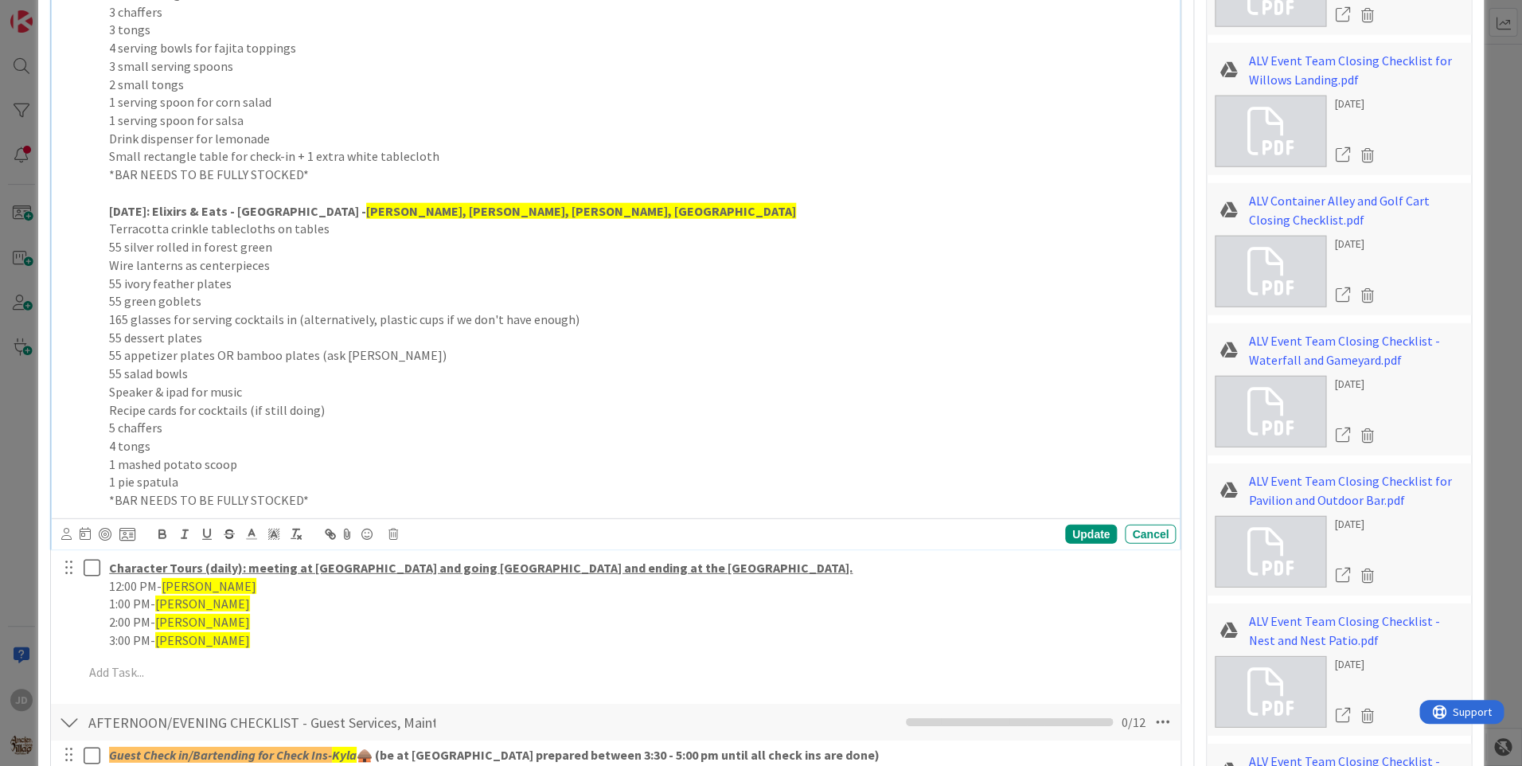
click at [495, 213] on p "[DATE]: Elixirs & Eats - [GEOGRAPHIC_DATA] - [GEOGRAPHIC_DATA], [GEOGRAPHIC_DAT…" at bounding box center [639, 211] width 1060 height 18
click at [1085, 539] on div "Update" at bounding box center [1091, 534] width 52 height 19
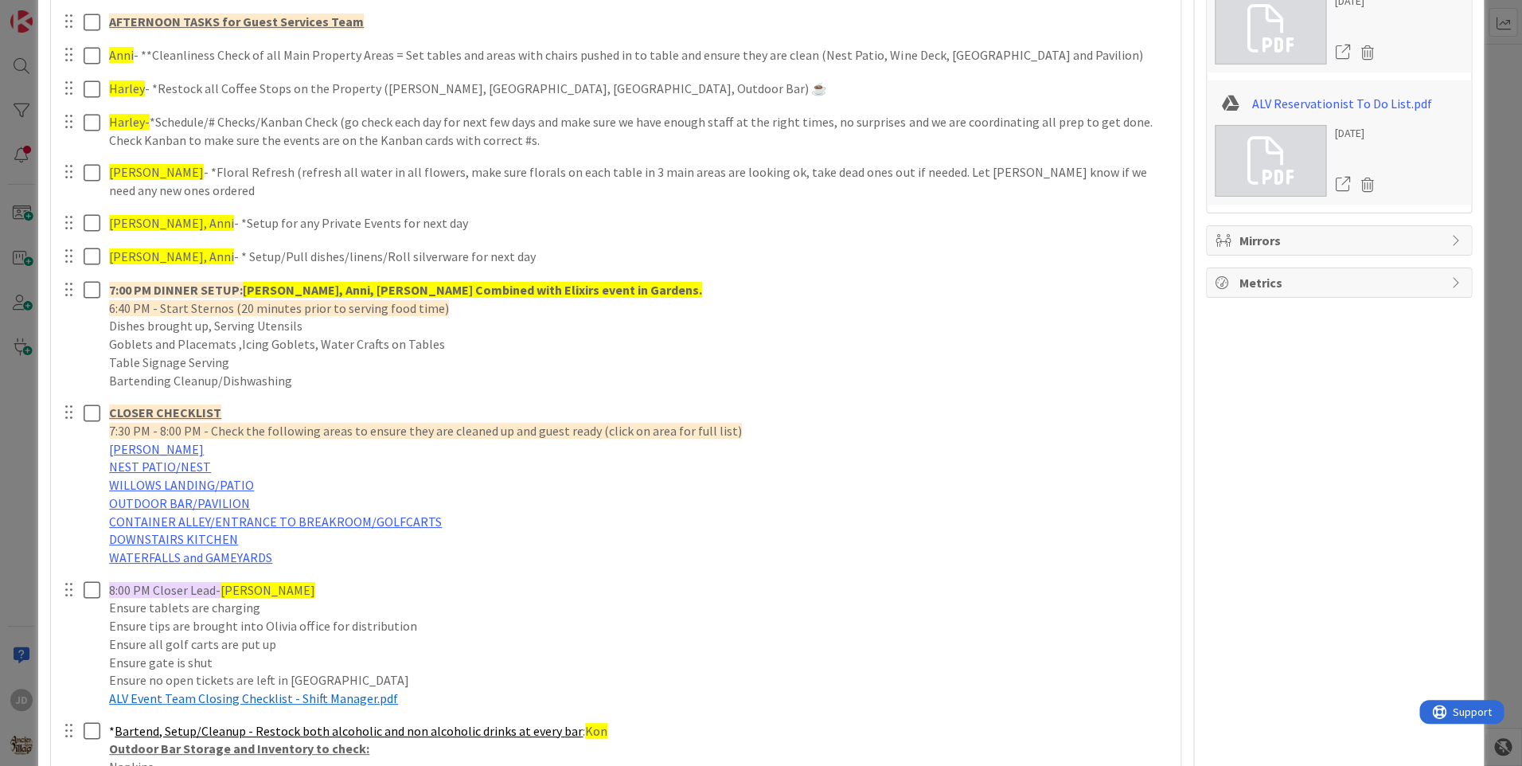
scroll to position [2702, 0]
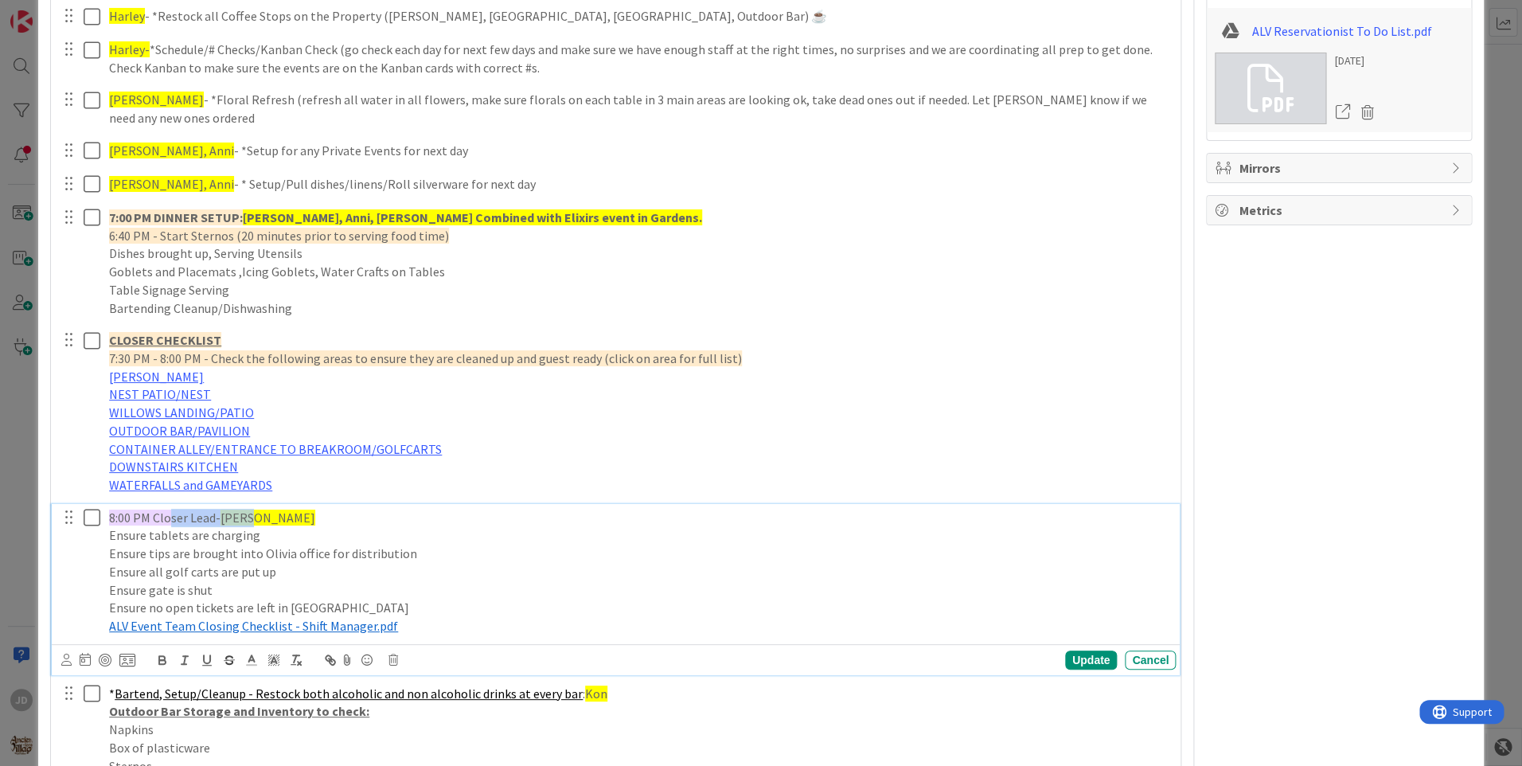
drag, startPoint x: 279, startPoint y: 501, endPoint x: 171, endPoint y: 495, distance: 107.6
click at [171, 509] on p "8:00 PM Closer Lead- [PERSON_NAME]" at bounding box center [639, 518] width 1060 height 18
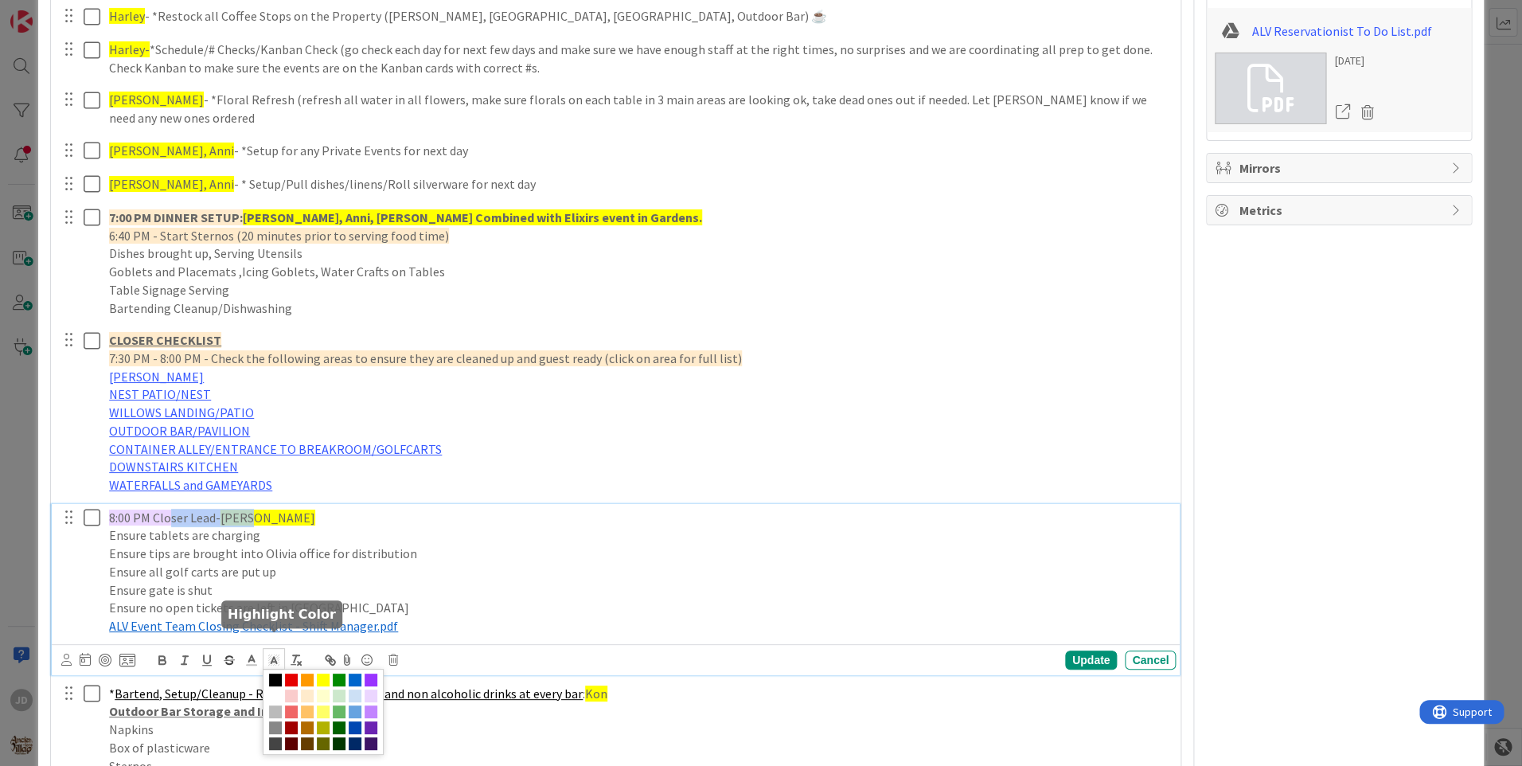
click at [263, 648] on span at bounding box center [274, 658] width 22 height 21
click at [369, 705] on span at bounding box center [371, 711] width 13 height 13
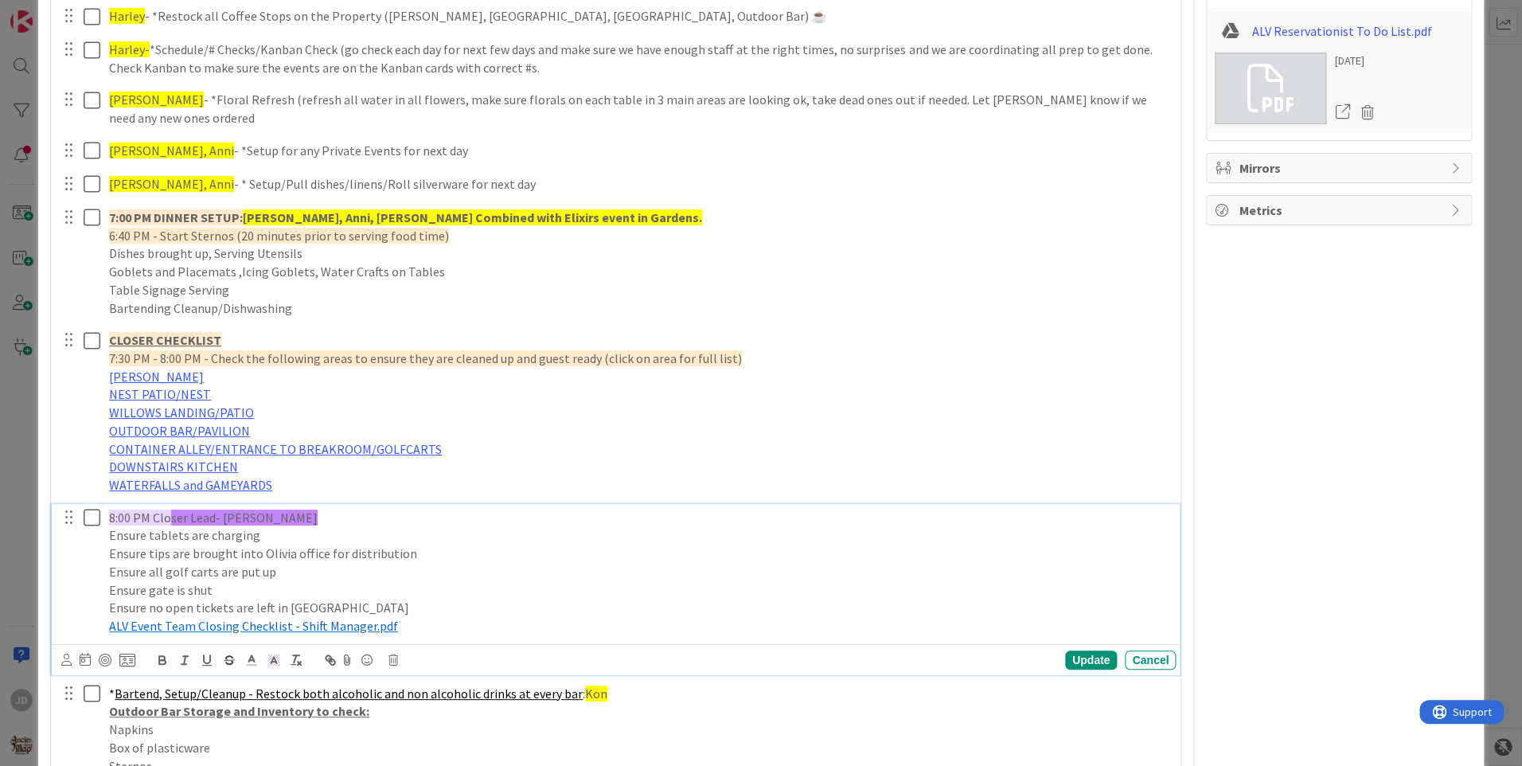
click at [319, 563] on p "Ensure all golf carts are put up" at bounding box center [639, 572] width 1060 height 18
drag, startPoint x: 260, startPoint y: 499, endPoint x: 159, endPoint y: 498, distance: 101.1
click at [159, 509] on p "8:00 PM Clo ser Lead- [PERSON_NAME]" at bounding box center [639, 518] width 1060 height 18
click at [271, 653] on icon at bounding box center [274, 660] width 14 height 14
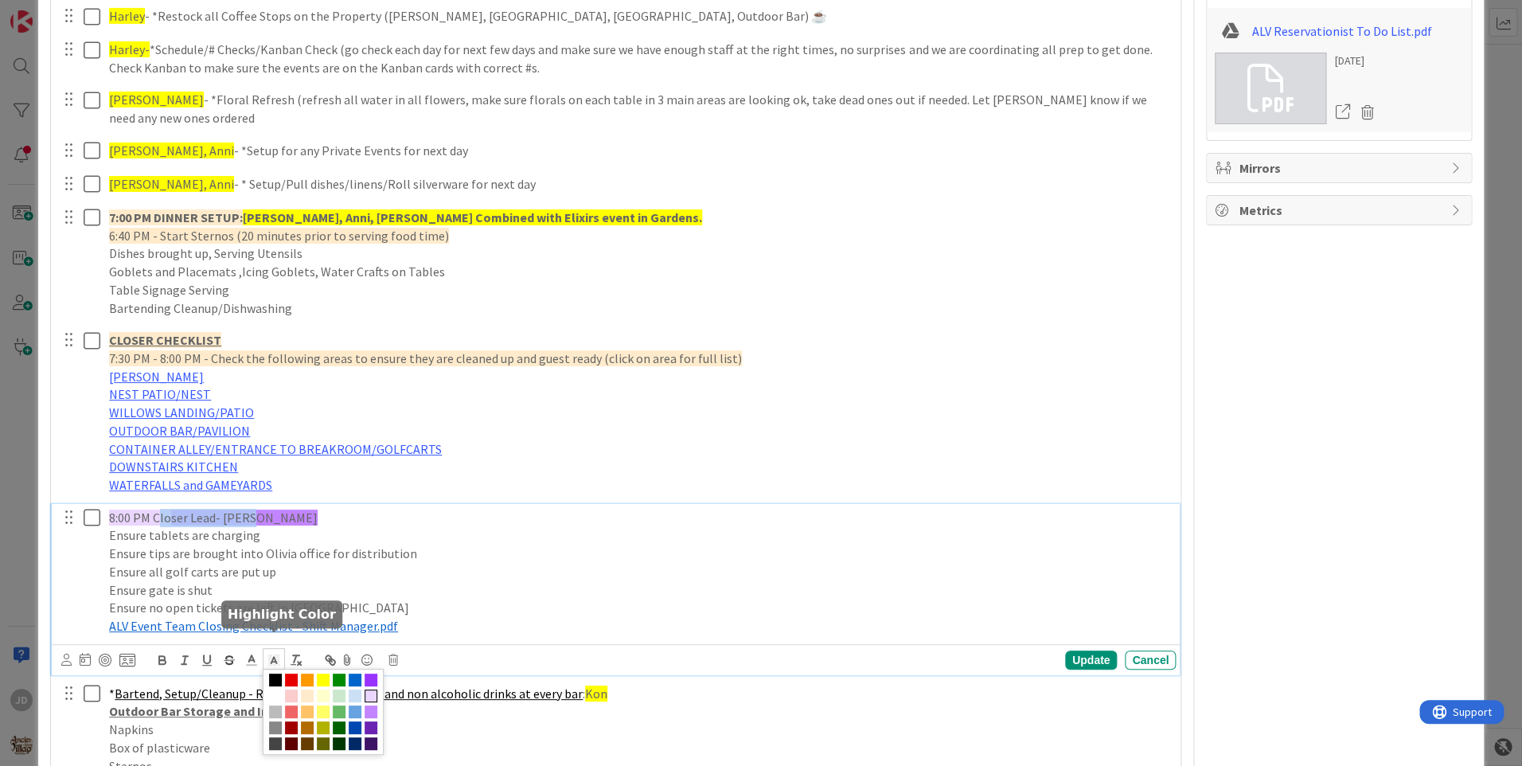
click at [373, 689] on span at bounding box center [371, 695] width 13 height 13
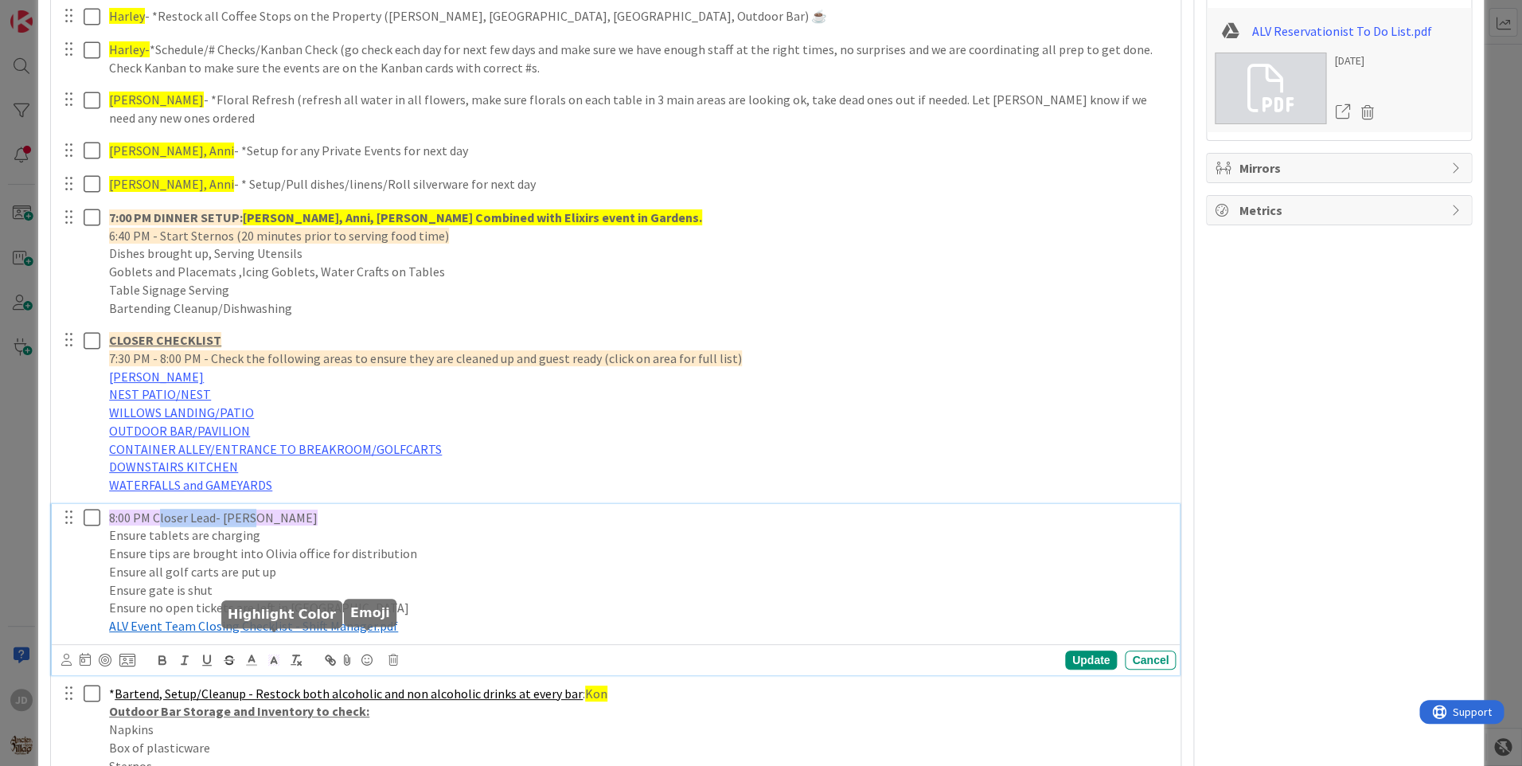
click at [329, 526] on p "Ensure tablets are charging" at bounding box center [639, 535] width 1060 height 18
click at [1081, 650] on div "Update" at bounding box center [1091, 659] width 52 height 19
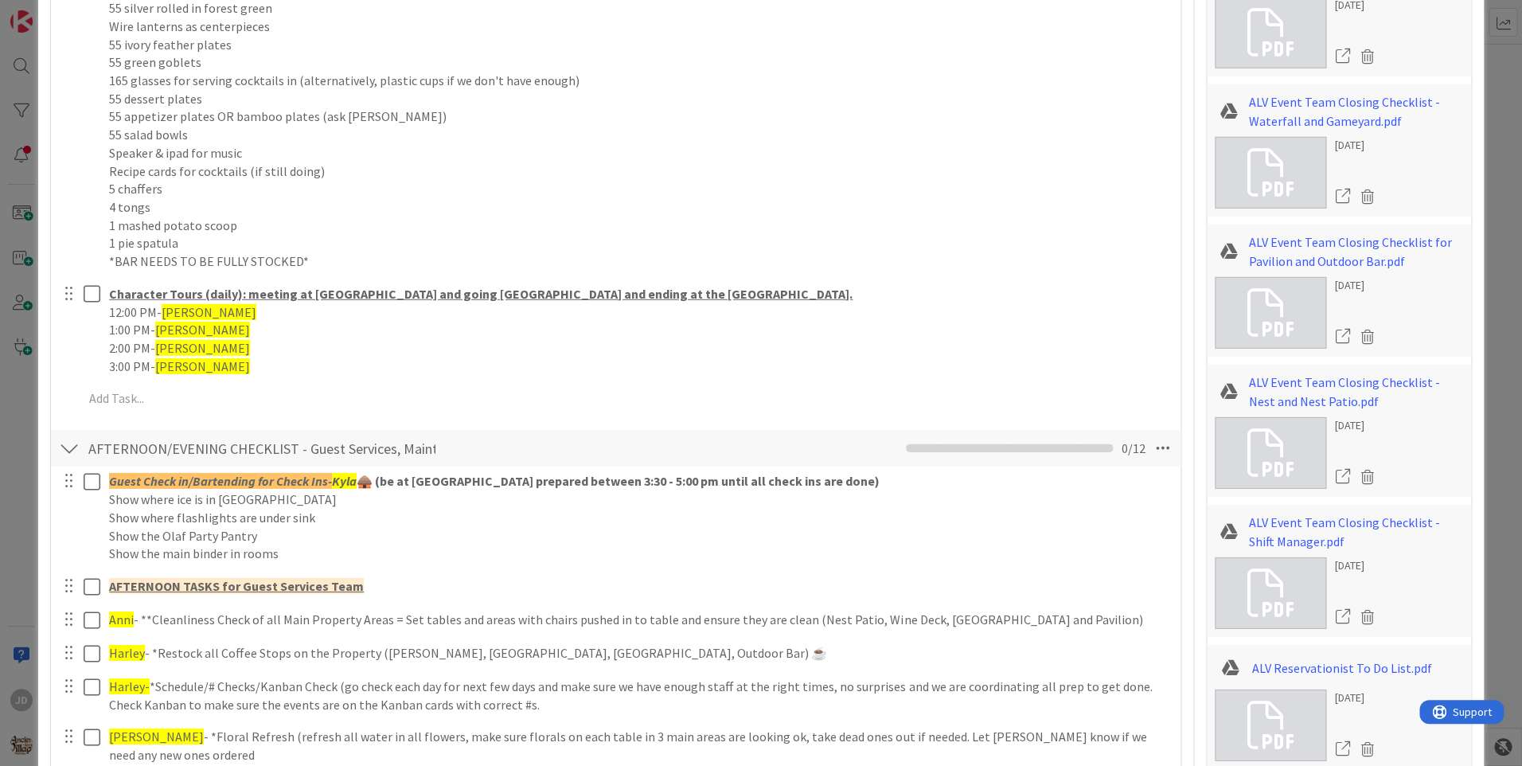
scroll to position [1826, 0]
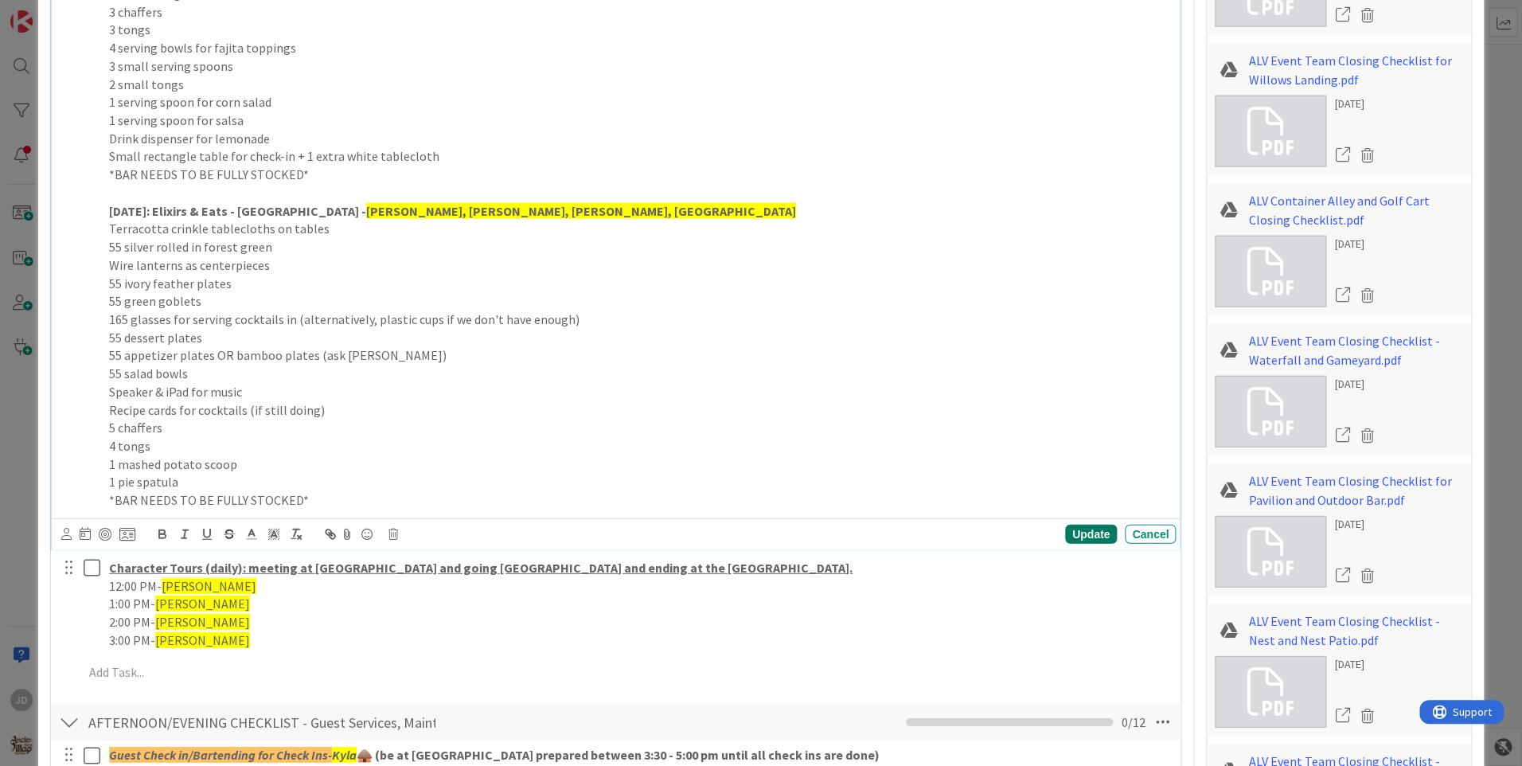
click at [1065, 532] on div "Update" at bounding box center [1091, 534] width 52 height 19
click at [495, 287] on p "55 ivory feather plates" at bounding box center [639, 284] width 1060 height 18
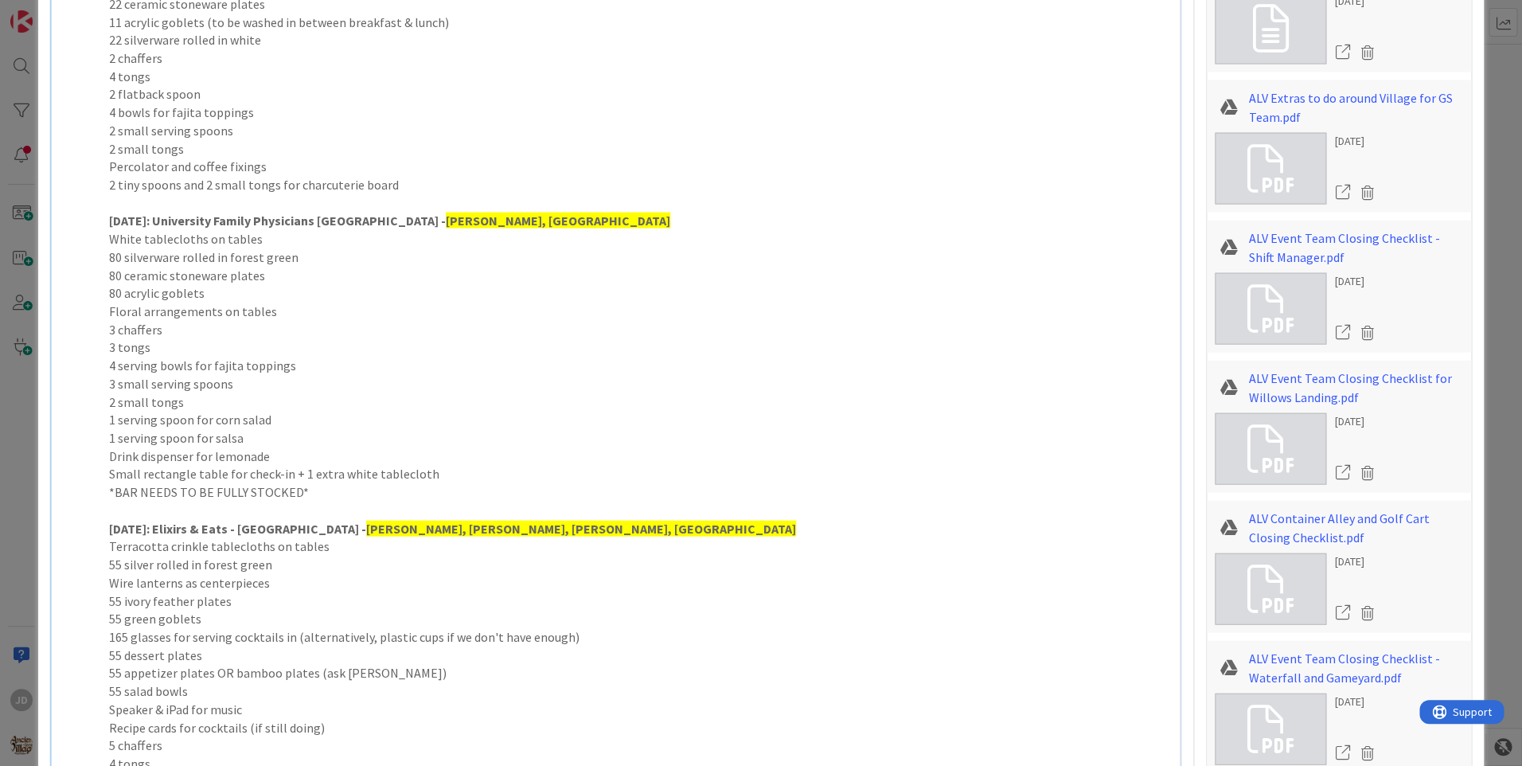
scroll to position [1429, 0]
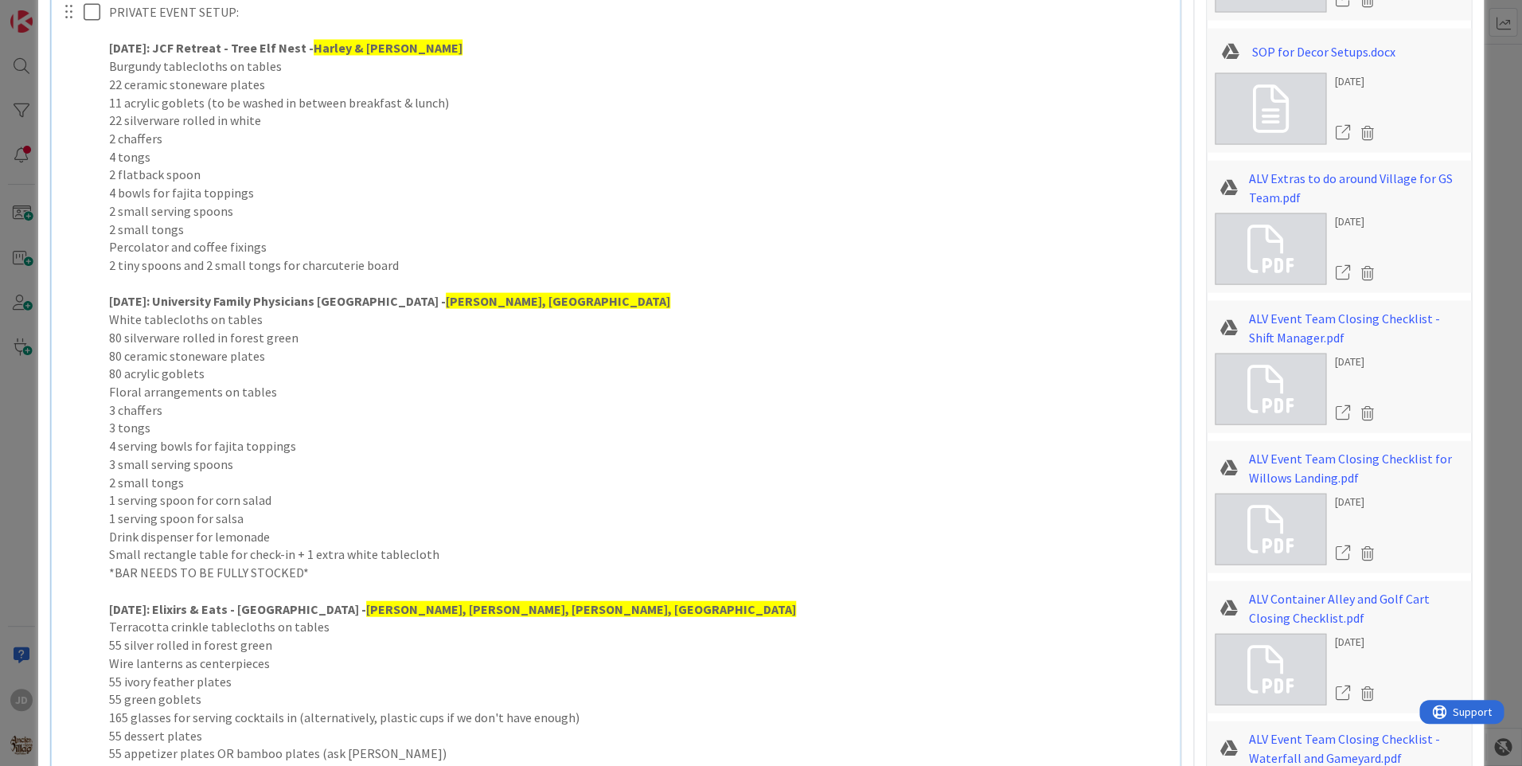
click at [217, 323] on p "White tablecloths on tables" at bounding box center [639, 319] width 1060 height 18
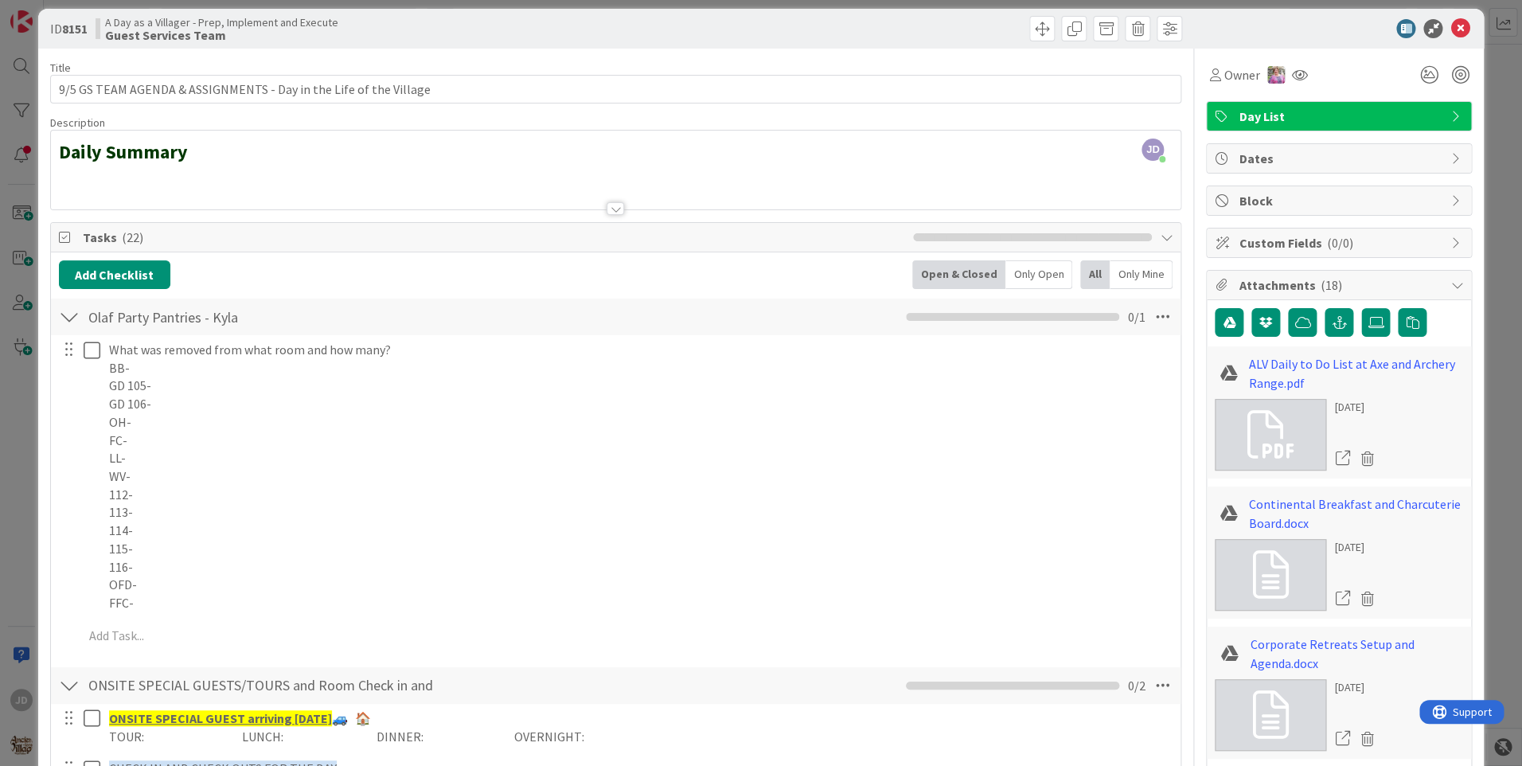
scroll to position [0, 0]
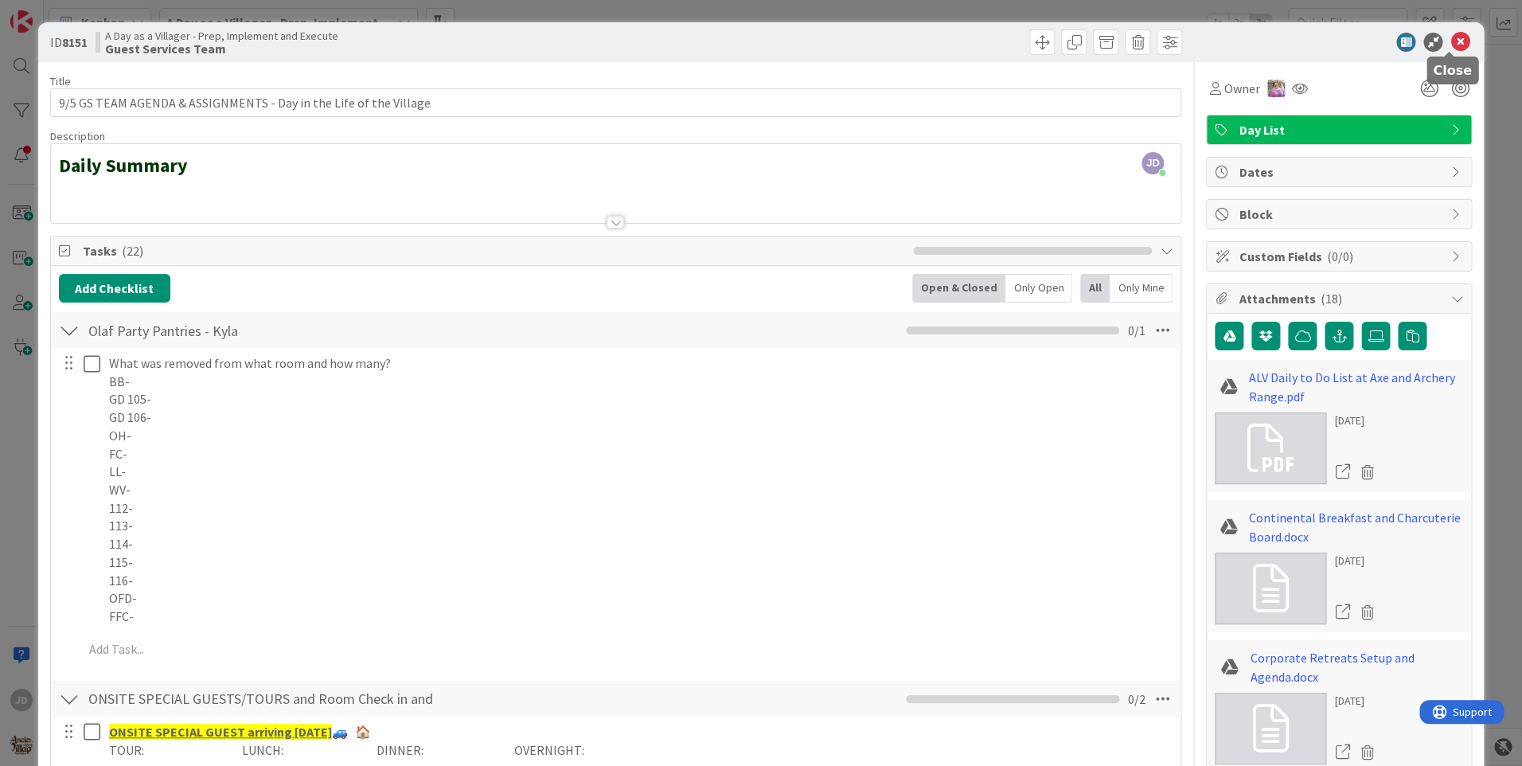
click at [1450, 43] on icon at bounding box center [1459, 42] width 19 height 19
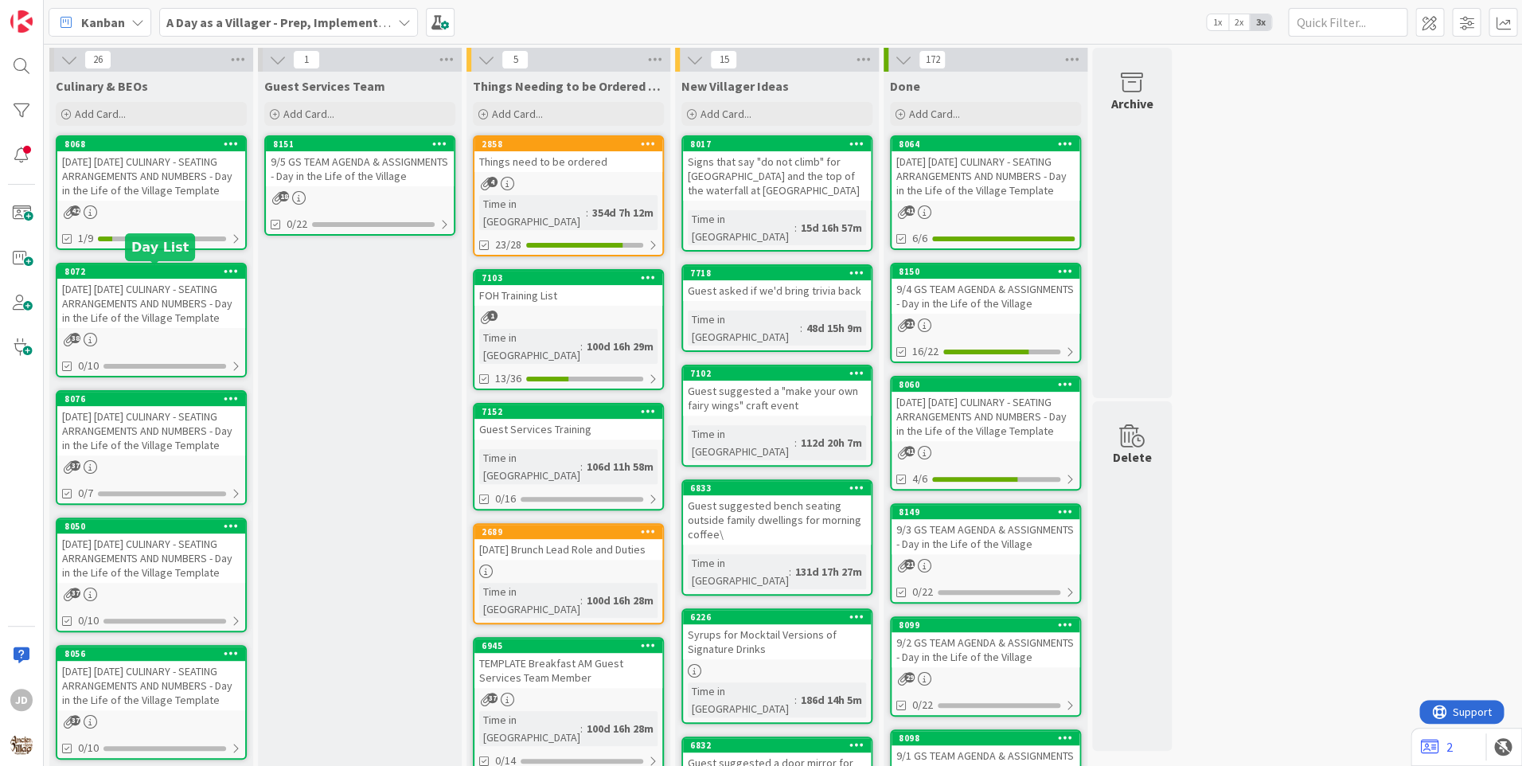
click at [144, 275] on div "8072" at bounding box center [154, 271] width 181 height 11
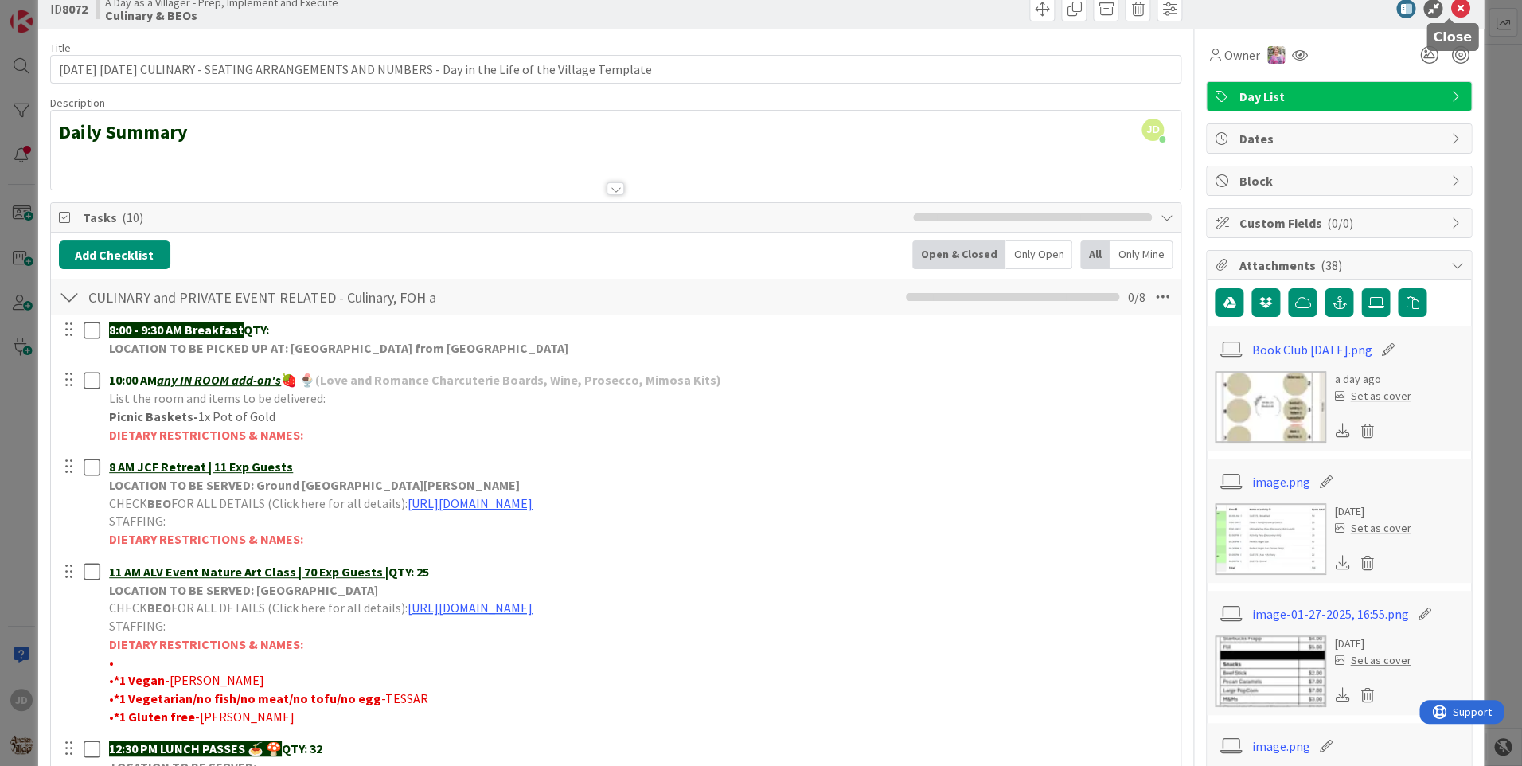
click at [1457, 8] on icon at bounding box center [1459, 8] width 19 height 19
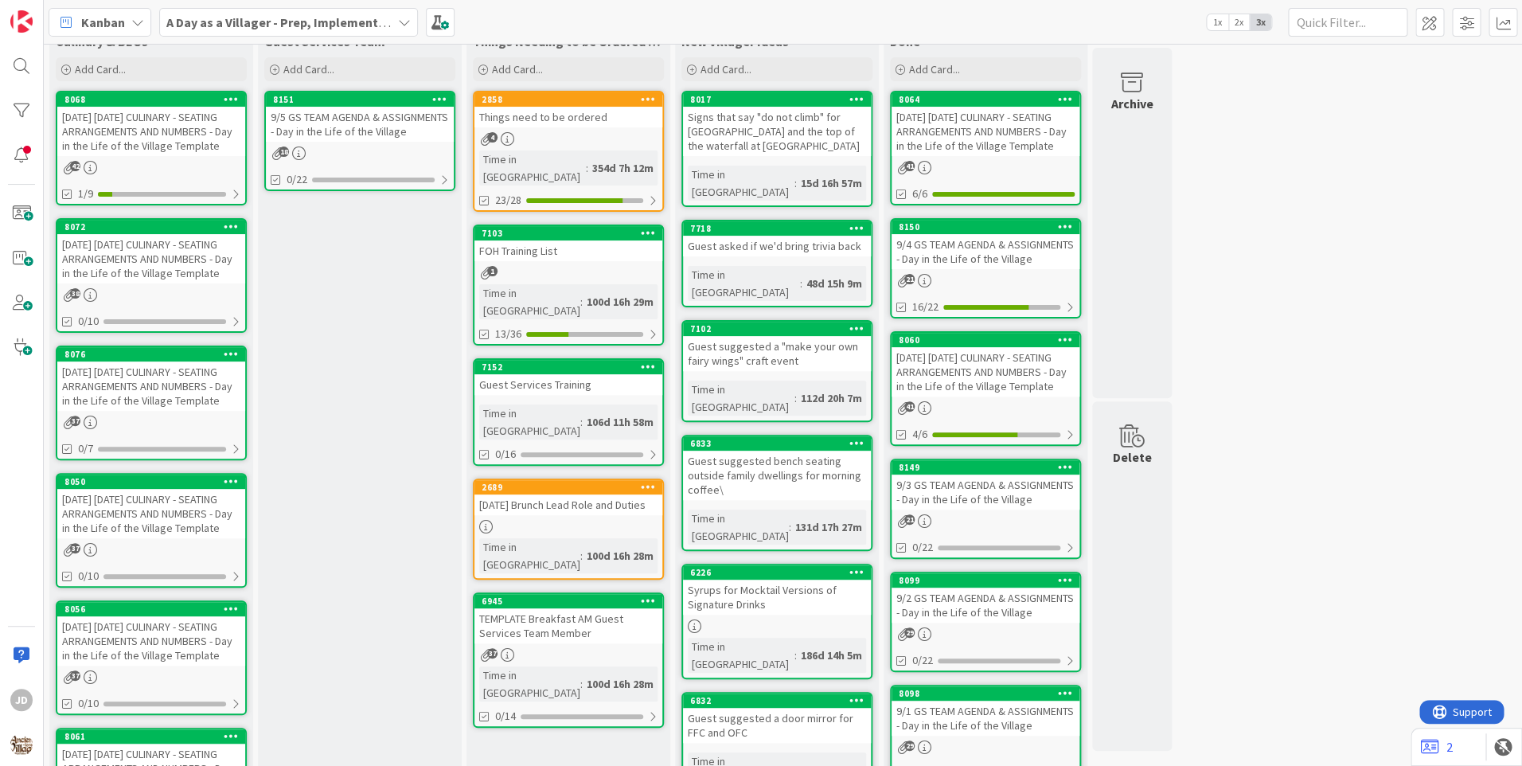
scroll to position [80, 0]
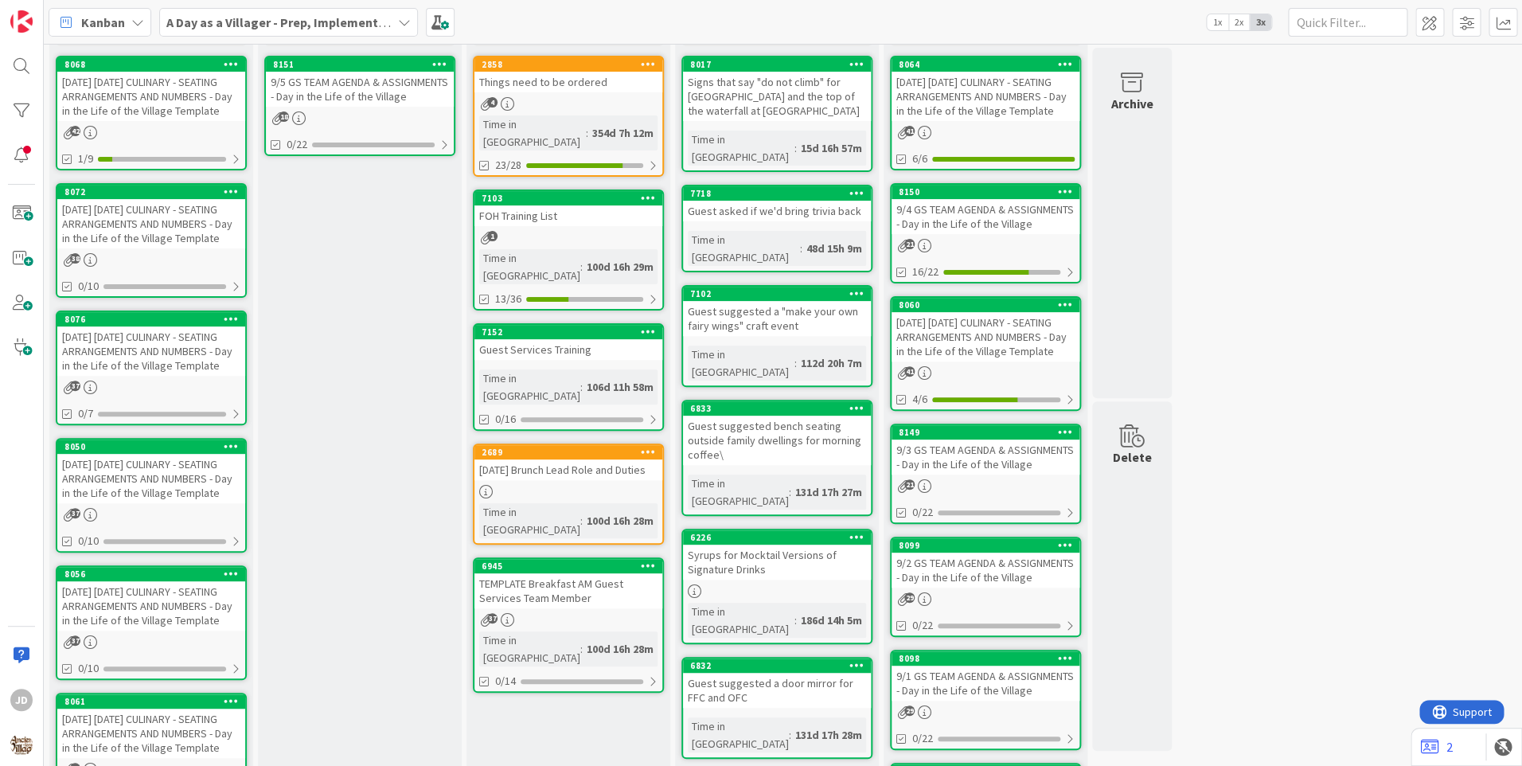
click at [208, 475] on div "[DATE] [DATE] CULINARY - SEATING ARRANGEMENTS AND NUMBERS - Day in the Life of …" at bounding box center [151, 478] width 188 height 49
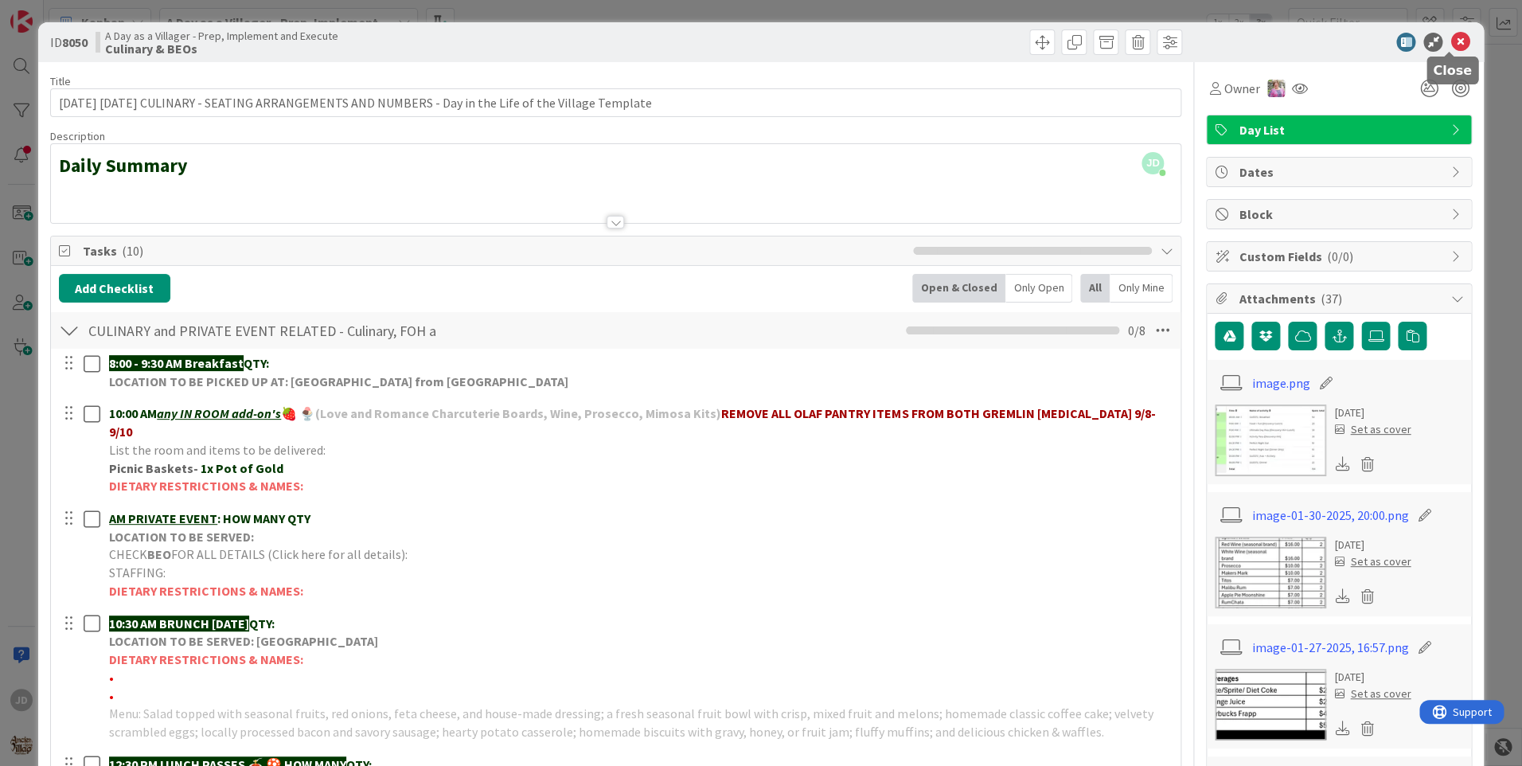
click at [1450, 43] on icon at bounding box center [1459, 42] width 19 height 19
